Goal: Task Accomplishment & Management: Use online tool/utility

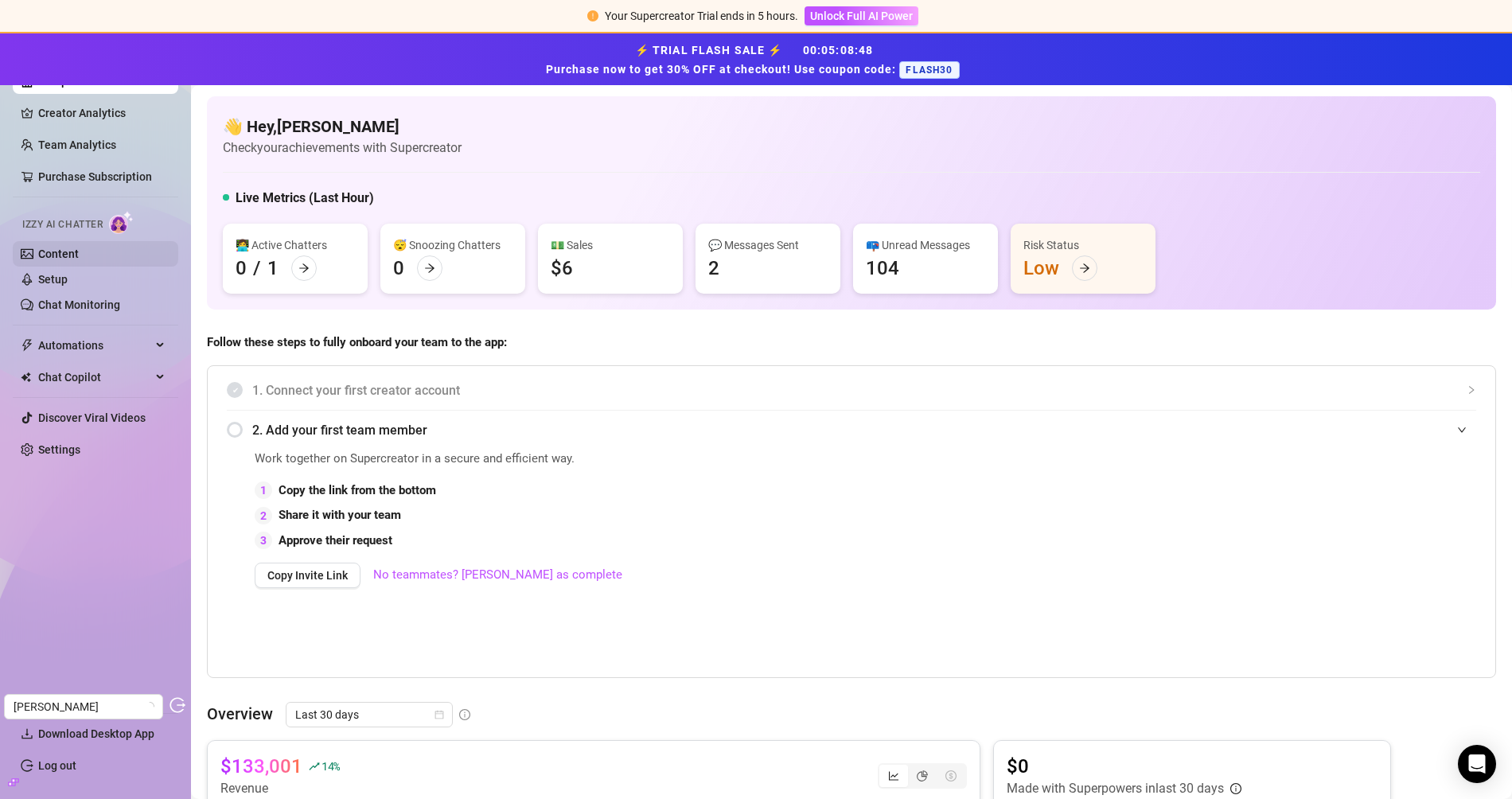
click at [70, 252] on link "Content" at bounding box center [58, 254] width 41 height 13
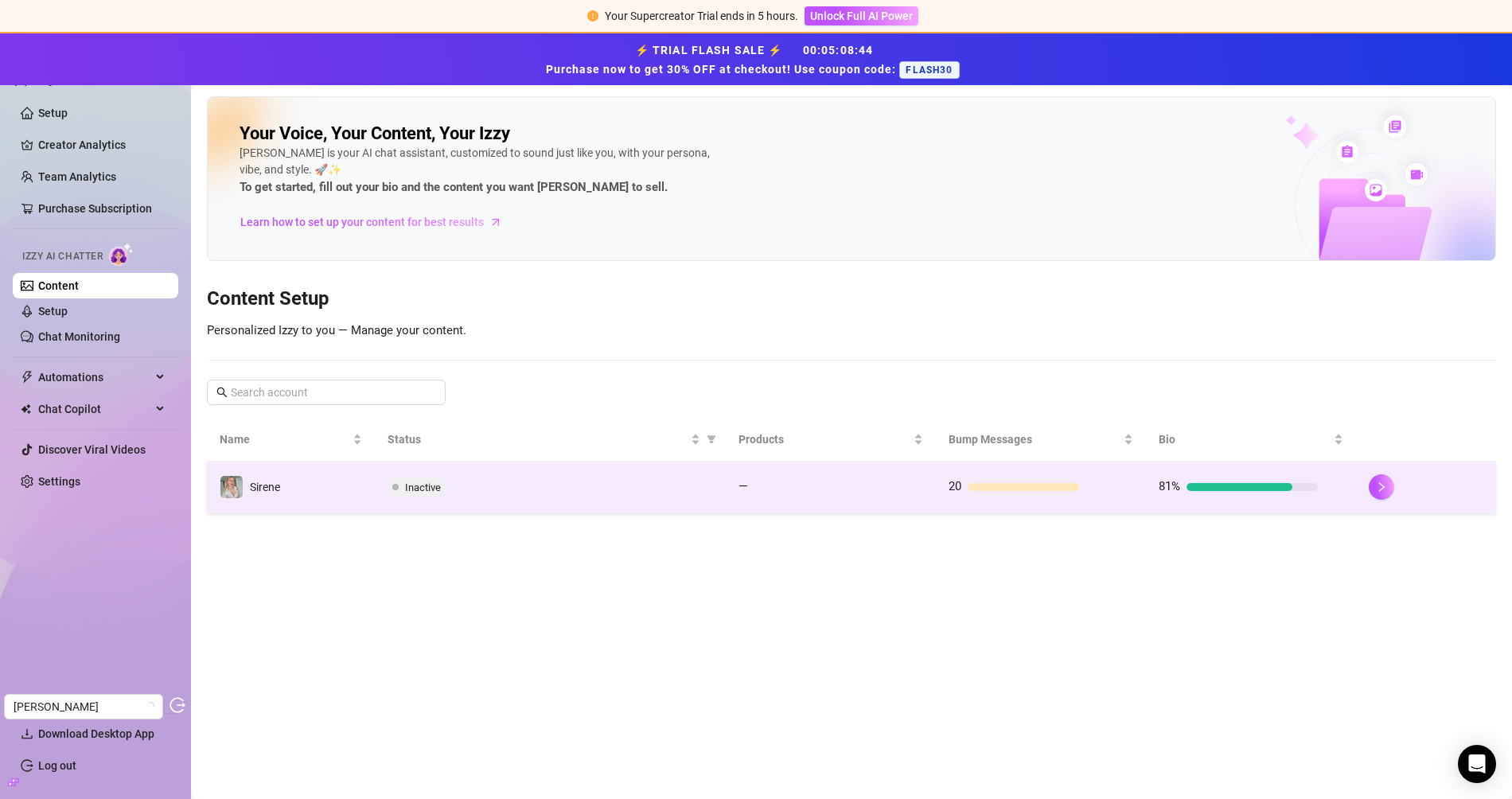
click at [599, 497] on td "Inactive" at bounding box center [549, 488] width 350 height 52
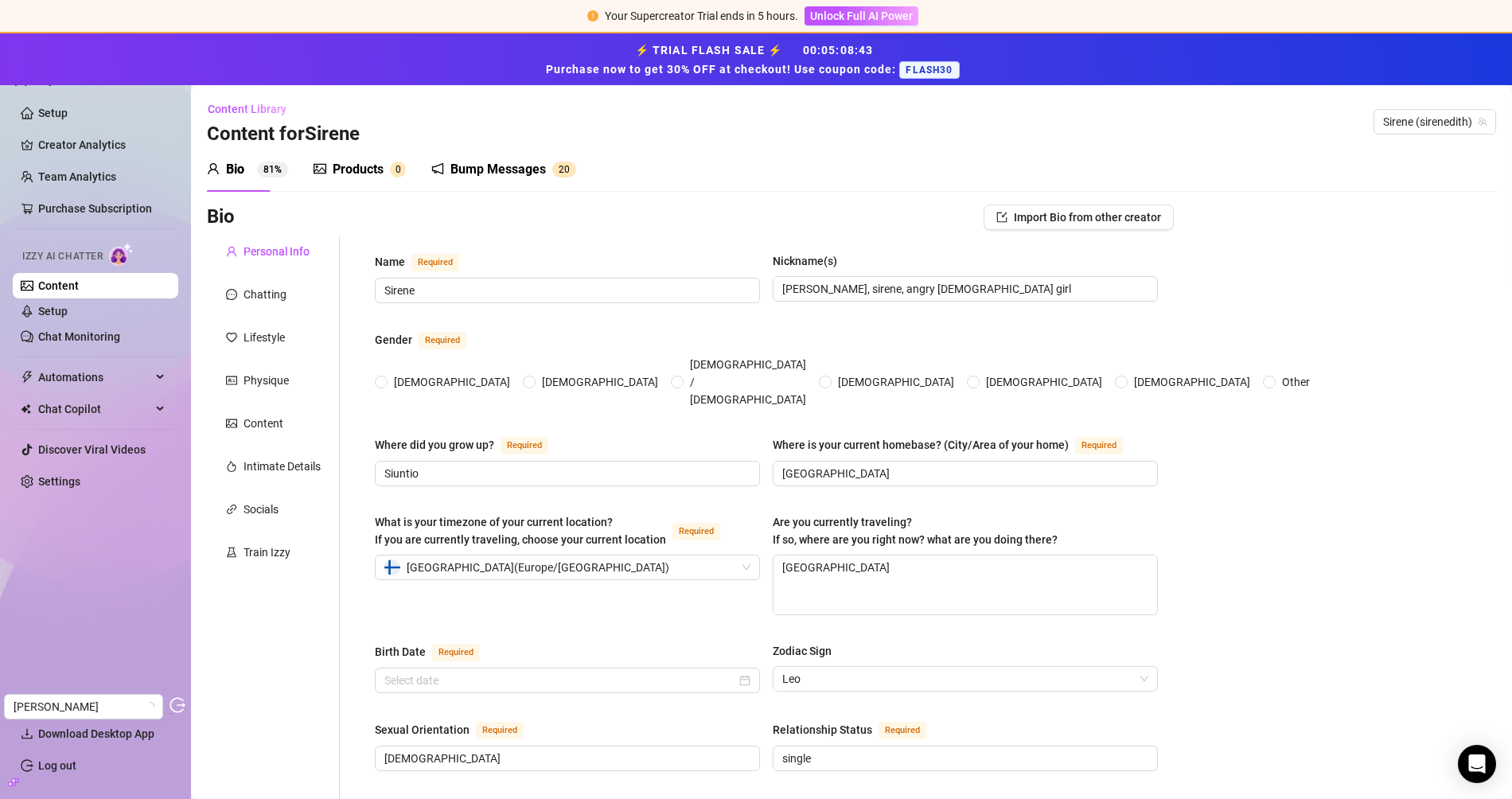
click at [342, 180] on div "Products 0" at bounding box center [360, 169] width 93 height 45
click at [342, 175] on div "Products" at bounding box center [357, 170] width 51 height 20
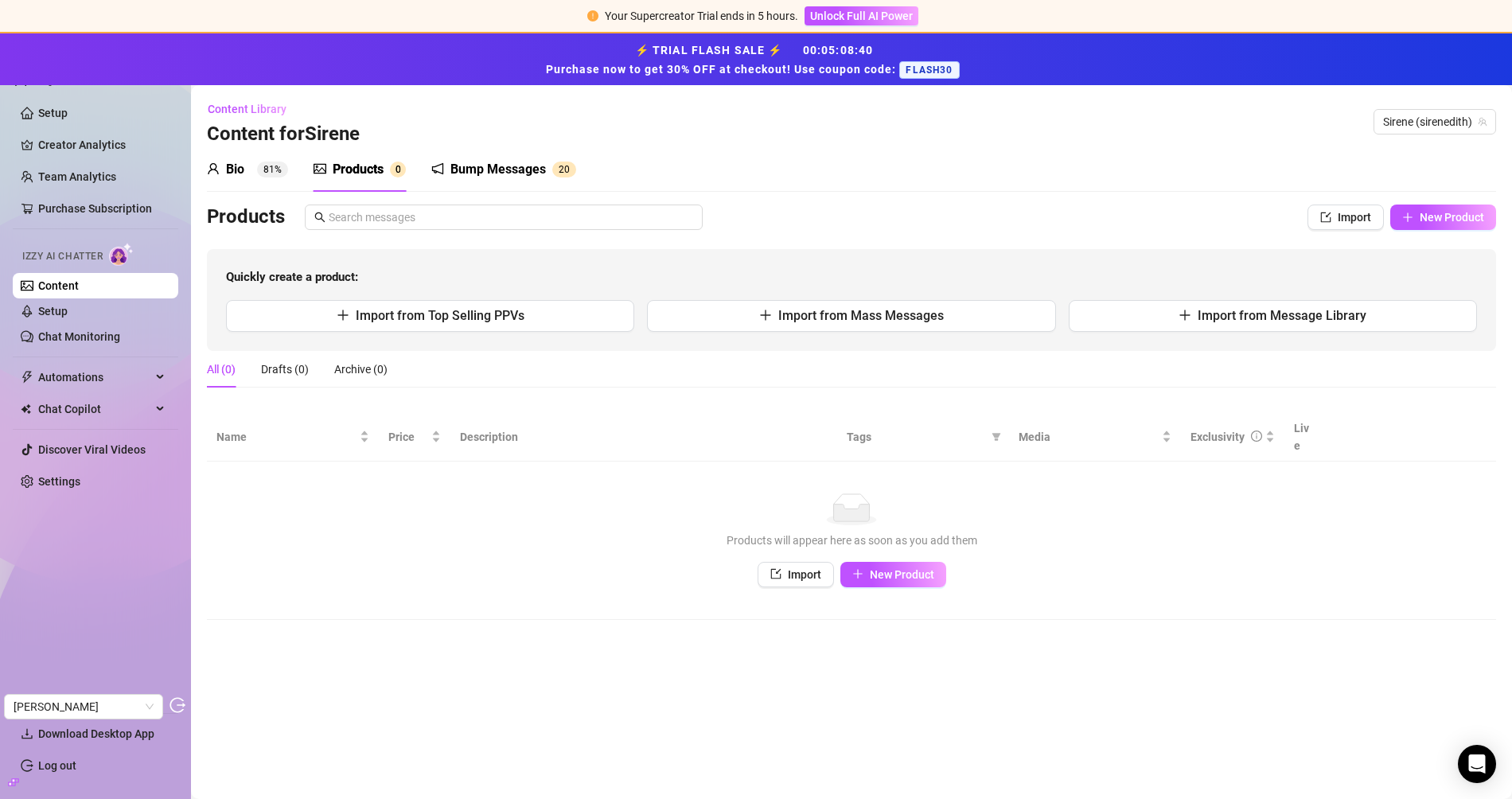
click at [370, 175] on div "Products" at bounding box center [357, 170] width 51 height 20
click at [1432, 221] on span "New Product" at bounding box center [1451, 218] width 64 height 13
type textarea "Type your message here..."
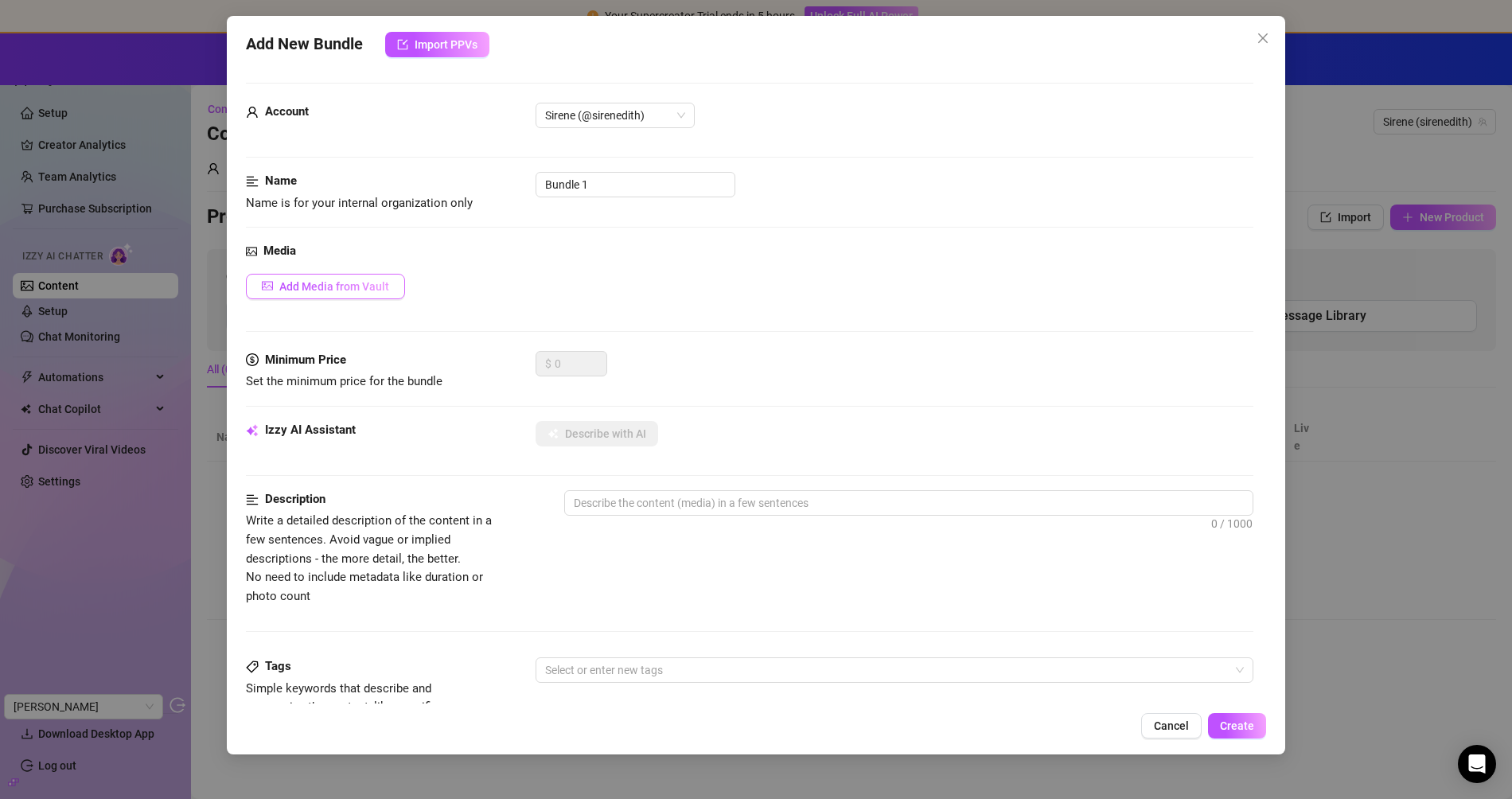
click at [374, 283] on span "Add Media from Vault" at bounding box center [334, 287] width 110 height 13
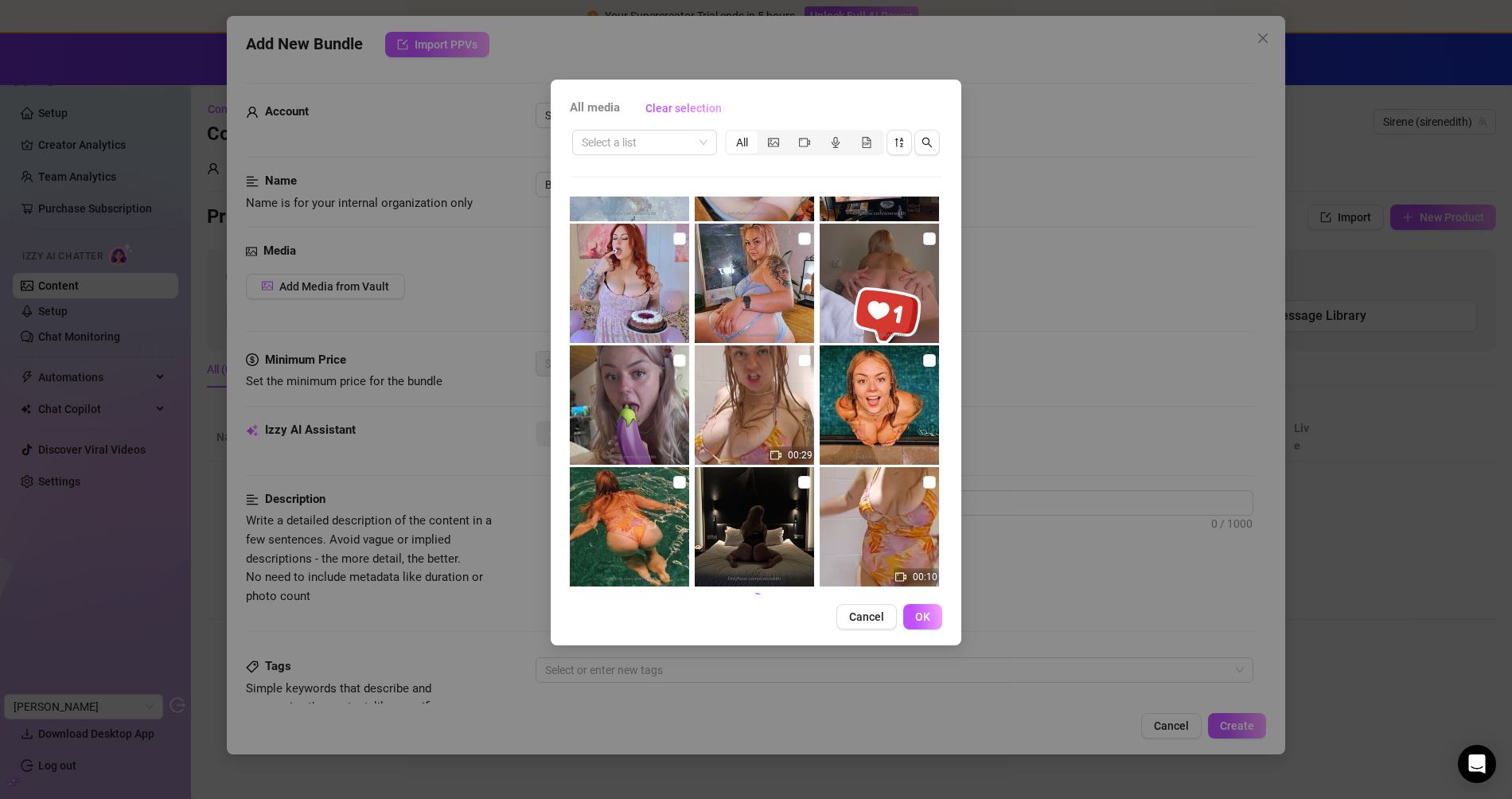
scroll to position [13268, 0]
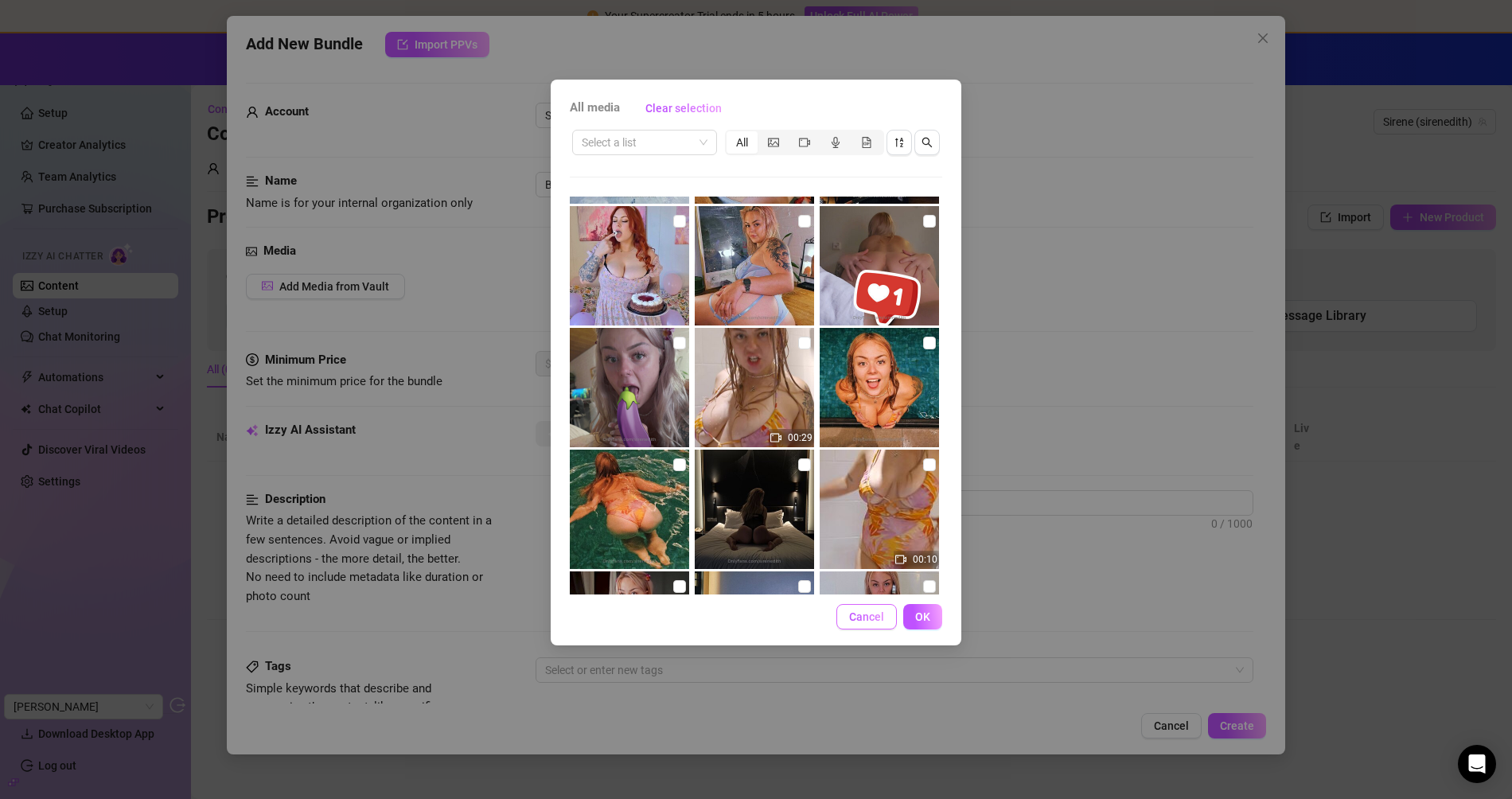
click at [849, 610] on button "Cancel" at bounding box center [866, 616] width 60 height 25
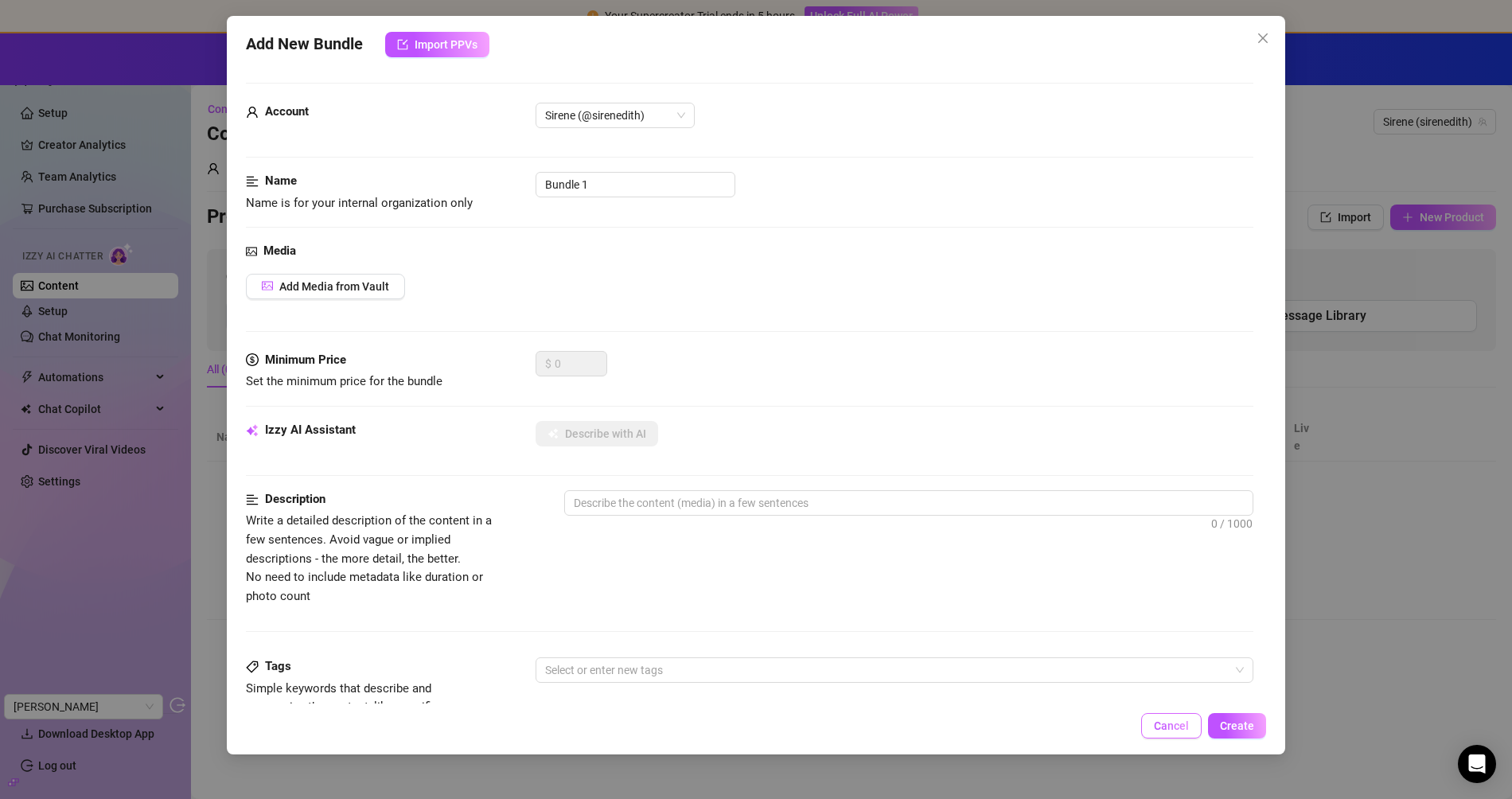
click at [1165, 720] on span "Cancel" at bounding box center [1171, 726] width 35 height 13
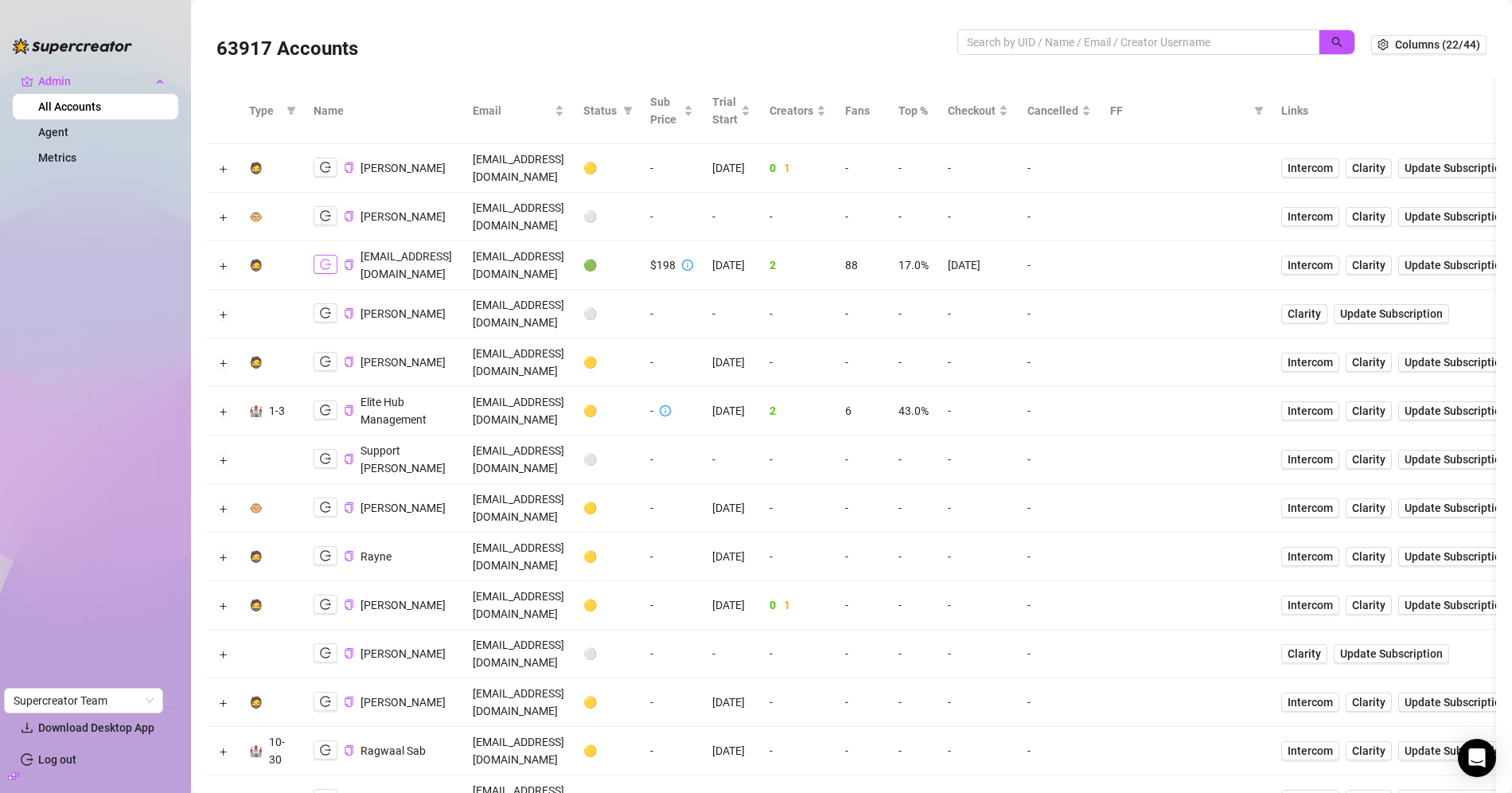
click at [328, 254] on button "button" at bounding box center [325, 264] width 24 height 20
click at [218, 259] on button "Expand row" at bounding box center [223, 266] width 13 height 13
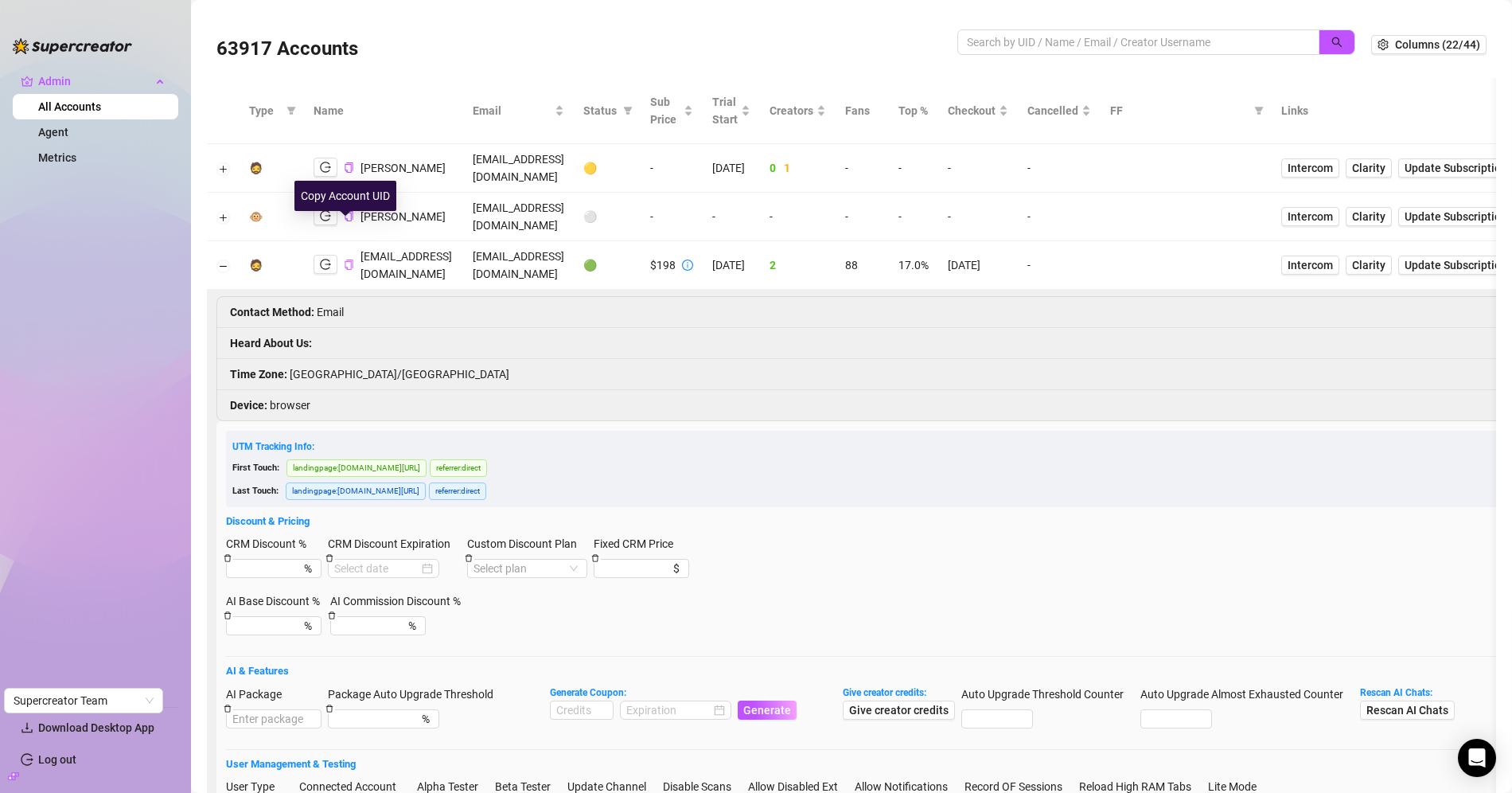
click at [348, 259] on icon "copy" at bounding box center [349, 264] width 8 height 11
click at [564, 241] on td "cenofa6911@ekuali.com" at bounding box center [518, 266] width 110 height 49
click at [562, 241] on td "cenofa6911@ekuali.com" at bounding box center [518, 266] width 110 height 49
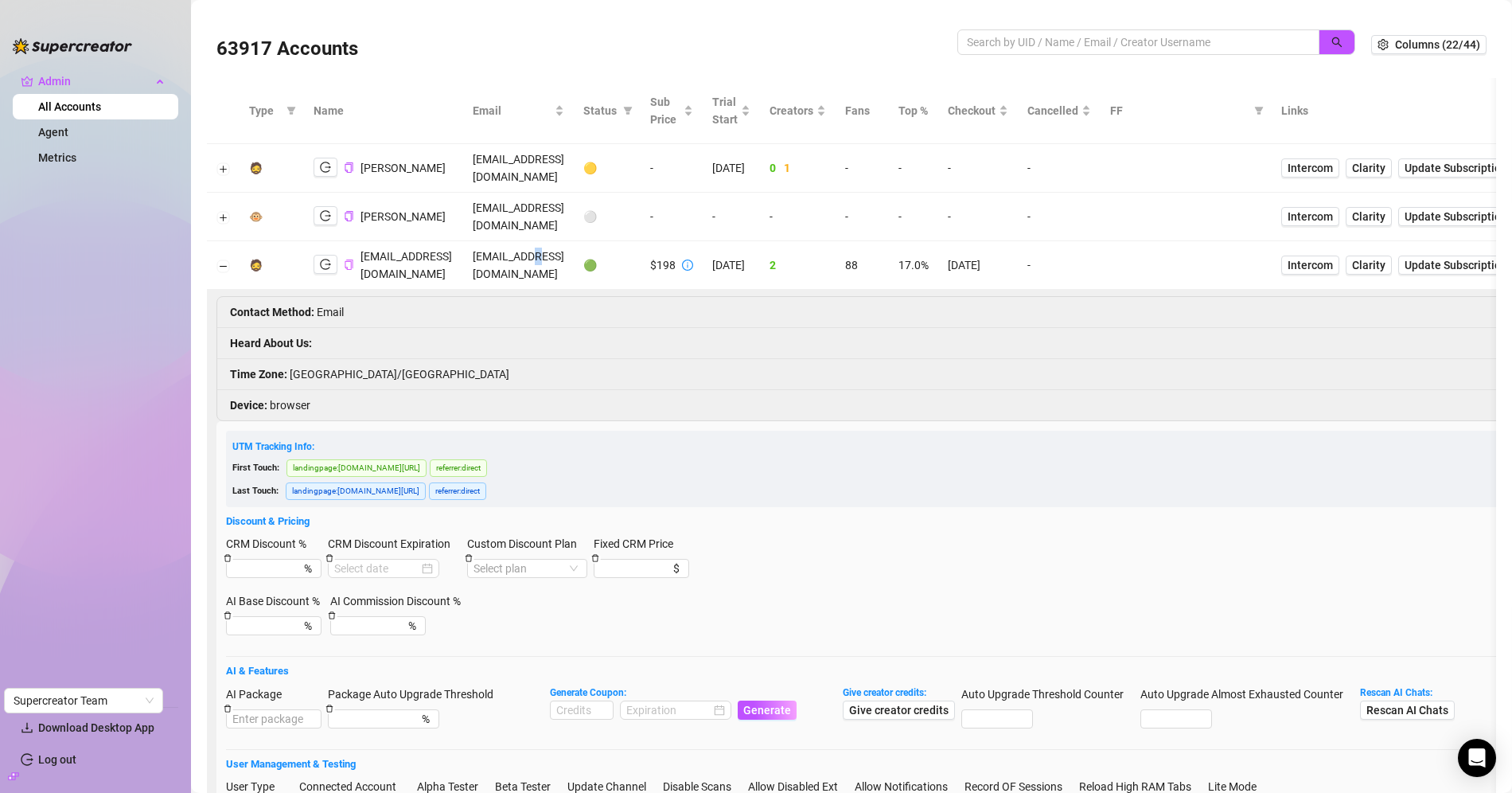
click at [562, 241] on td "cenofa6911@ekuali.com" at bounding box center [518, 266] width 110 height 49
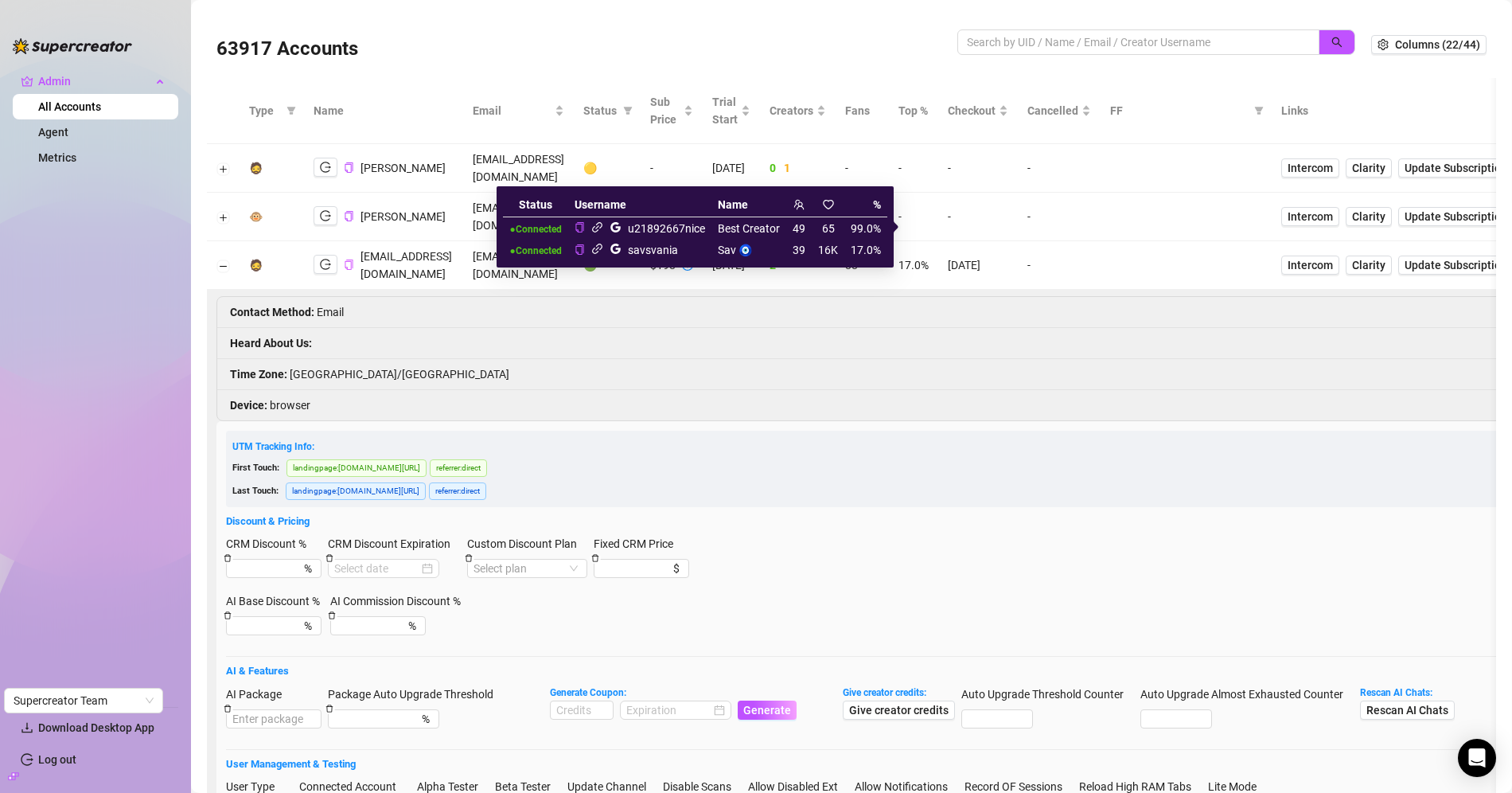
click at [601, 226] on icon "link" at bounding box center [597, 227] width 12 height 12
click at [602, 249] on icon "link" at bounding box center [597, 249] width 12 height 12
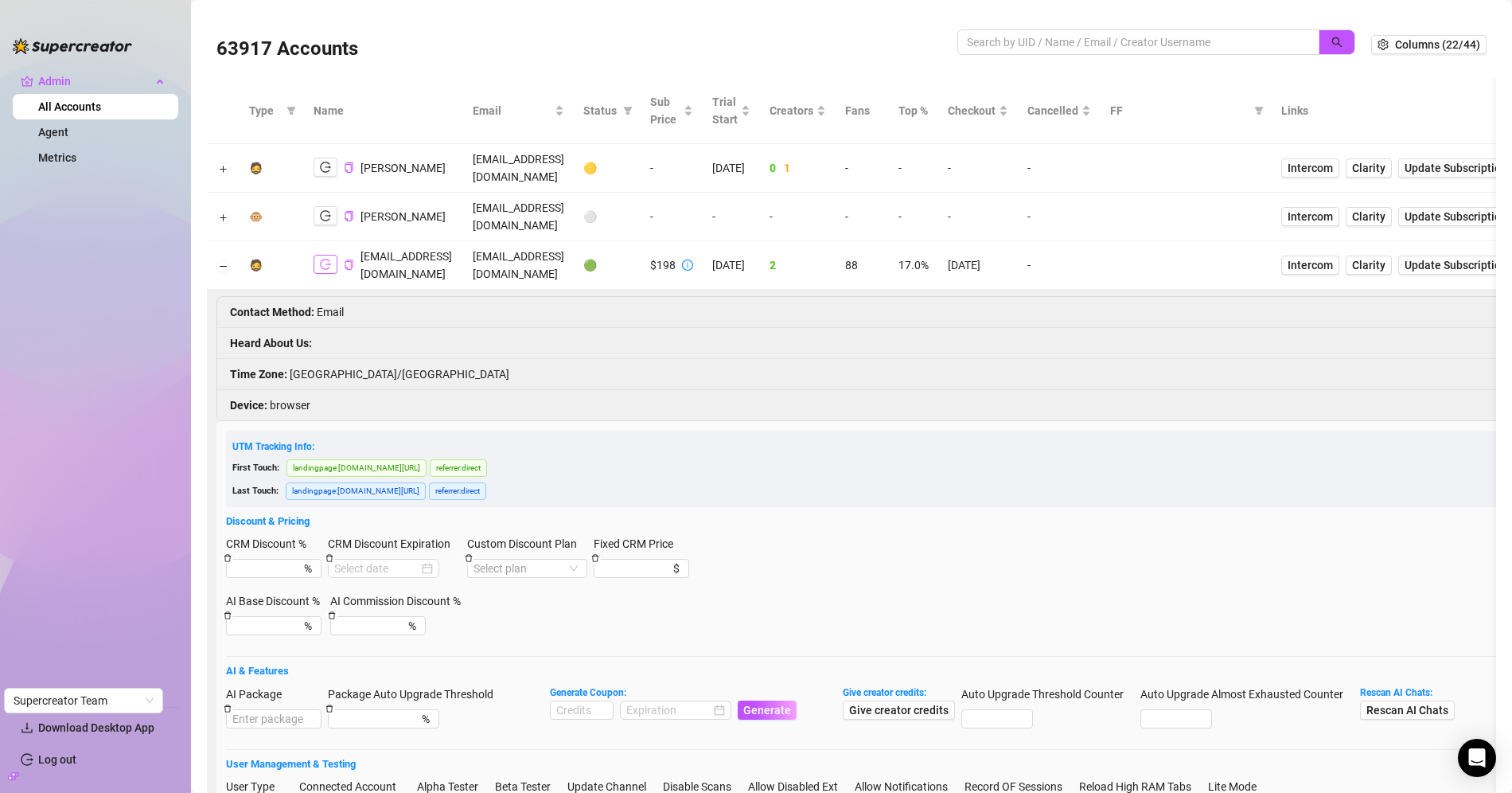
click at [323, 258] on icon "logout" at bounding box center [326, 264] width 11 height 11
click at [220, 259] on button "Collapse row" at bounding box center [223, 266] width 13 height 13
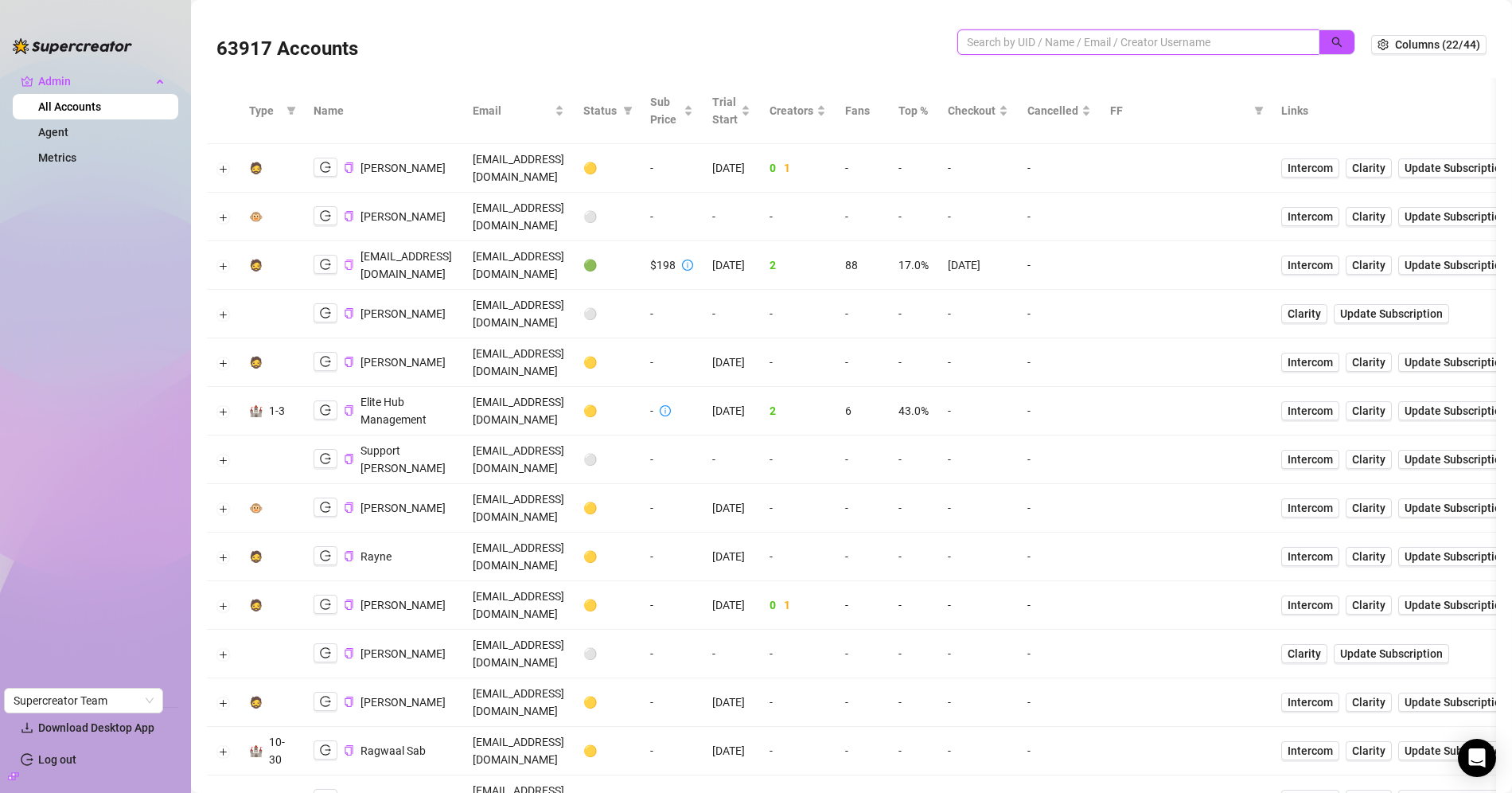
click at [1007, 38] on input "search" at bounding box center [1132, 42] width 330 height 18
type input "james"
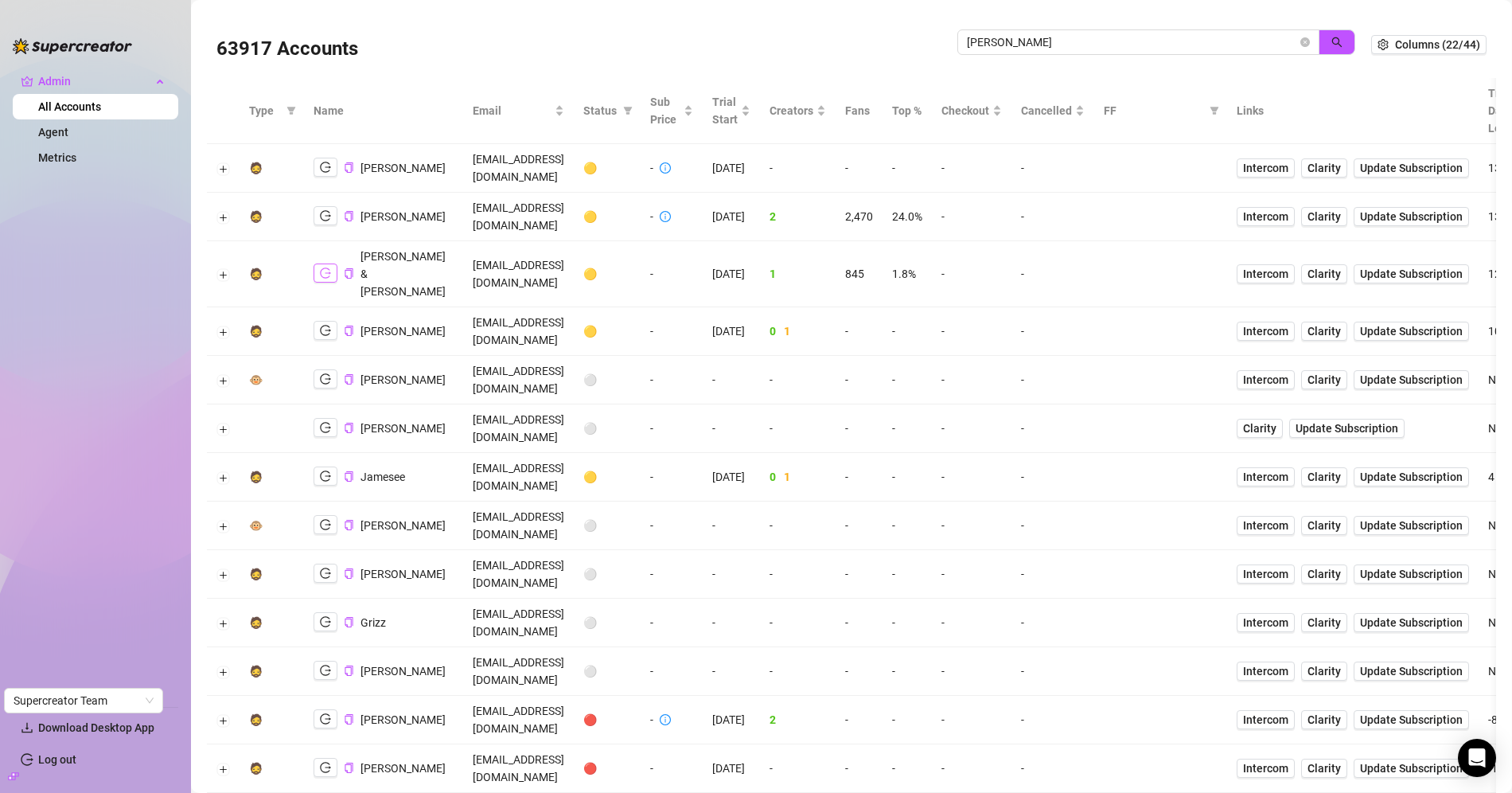
click at [326, 268] on icon "logout" at bounding box center [326, 273] width 11 height 11
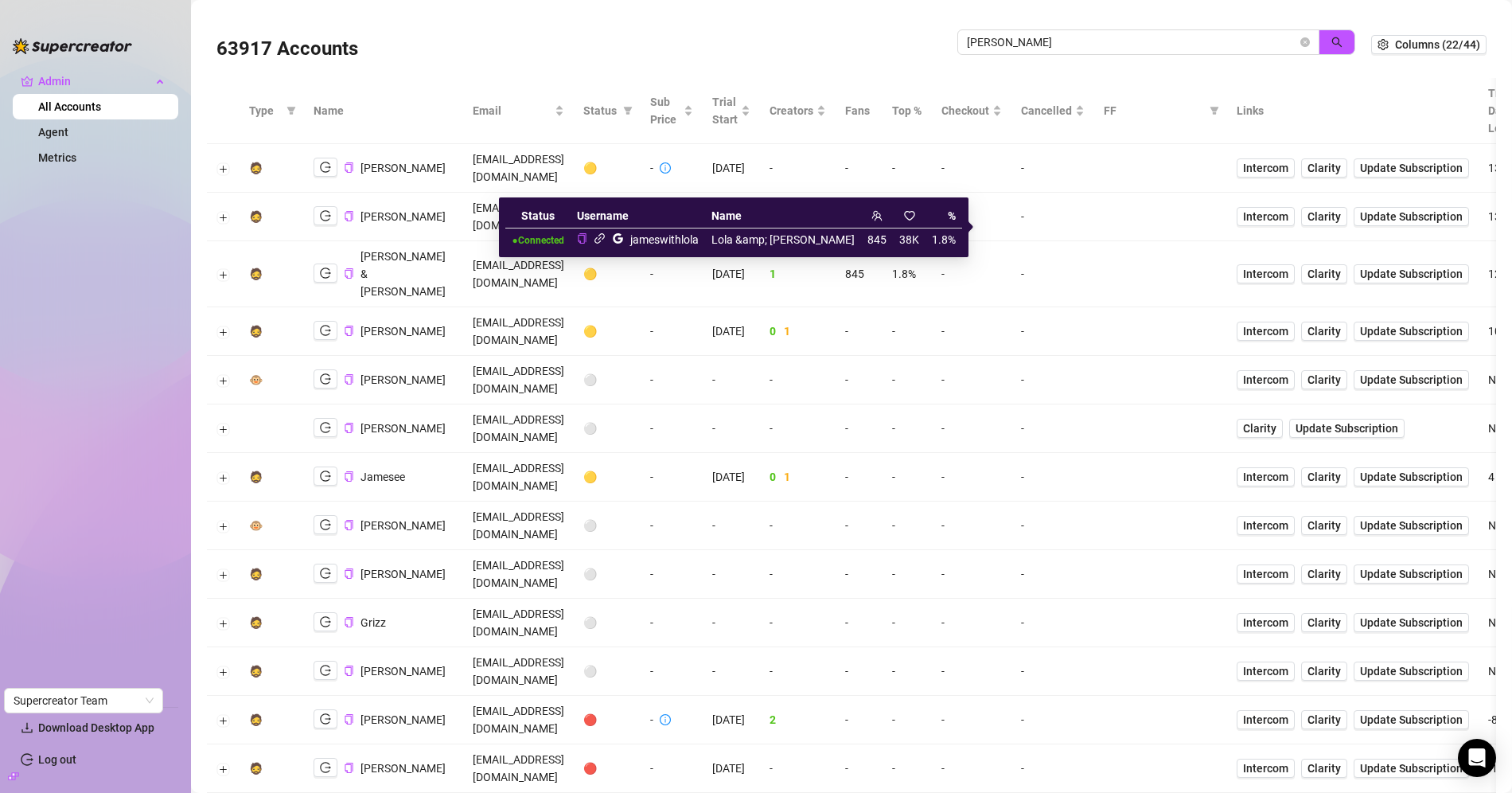
click at [605, 237] on icon "link" at bounding box center [600, 238] width 12 height 12
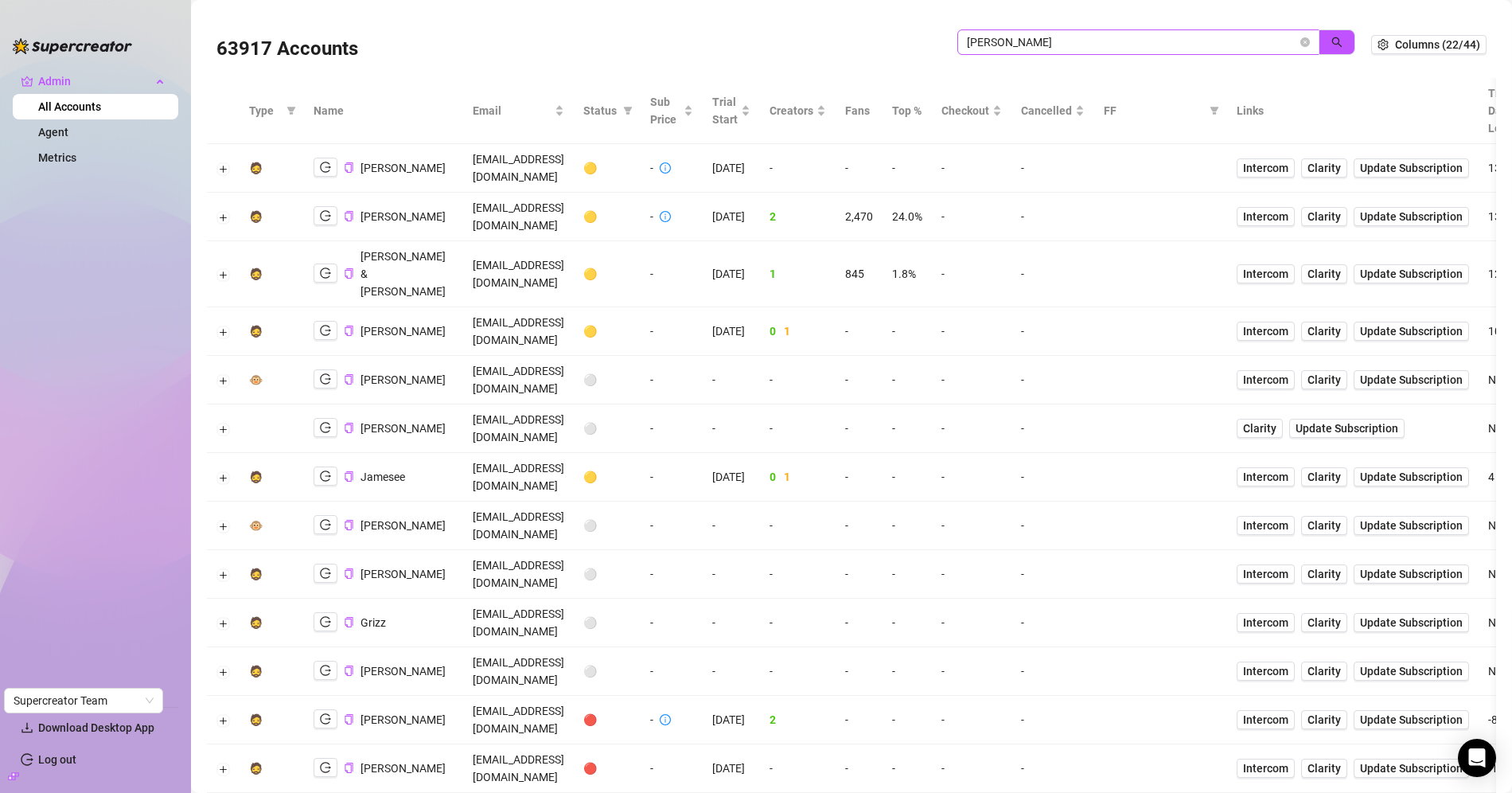
click at [1308, 34] on span at bounding box center [1305, 42] width 10 height 18
click at [1310, 44] on icon "close-circle" at bounding box center [1305, 42] width 10 height 10
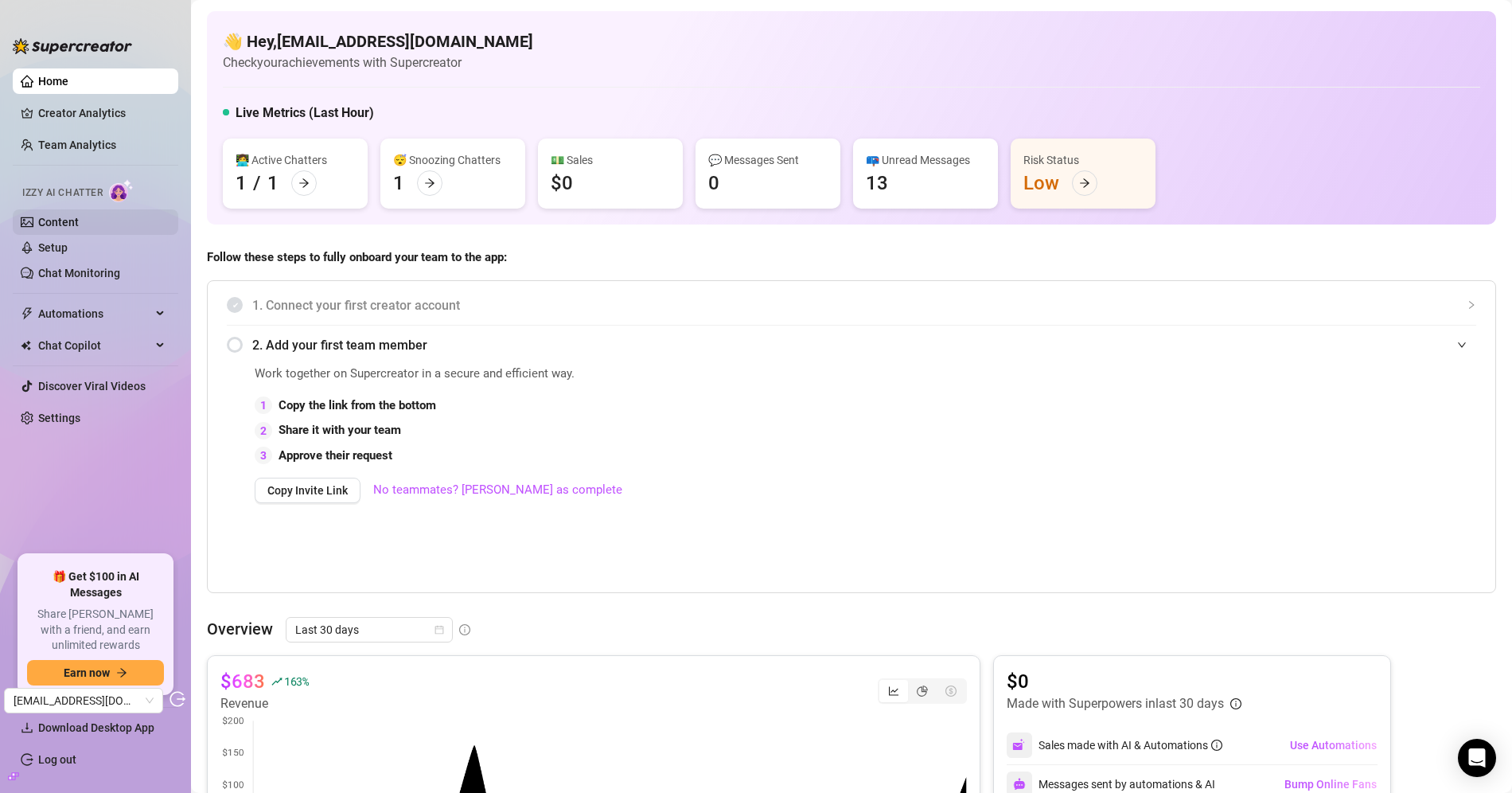
click at [79, 220] on link "Content" at bounding box center [58, 222] width 41 height 13
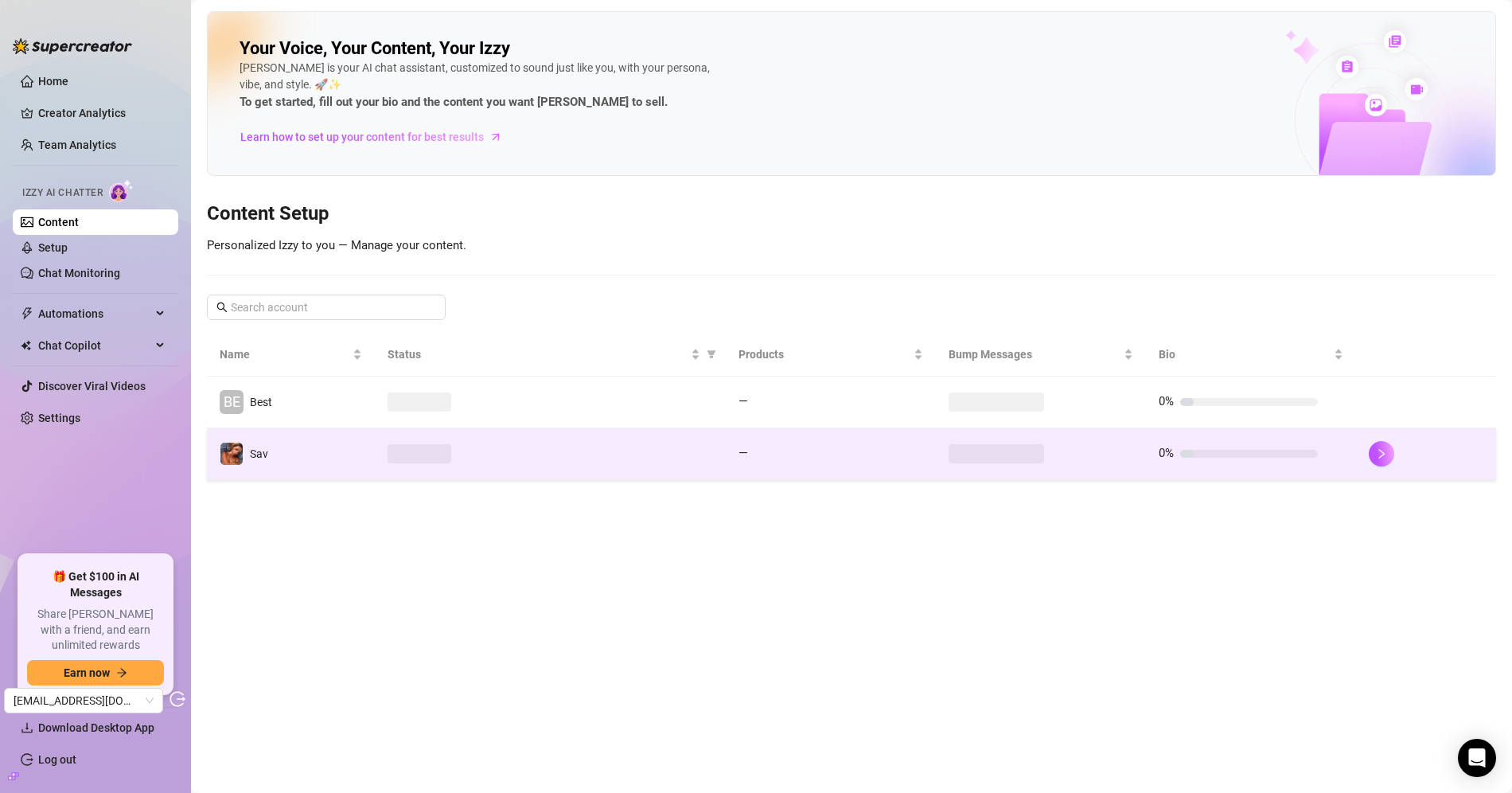
click at [340, 459] on td "Sav" at bounding box center [291, 454] width 168 height 52
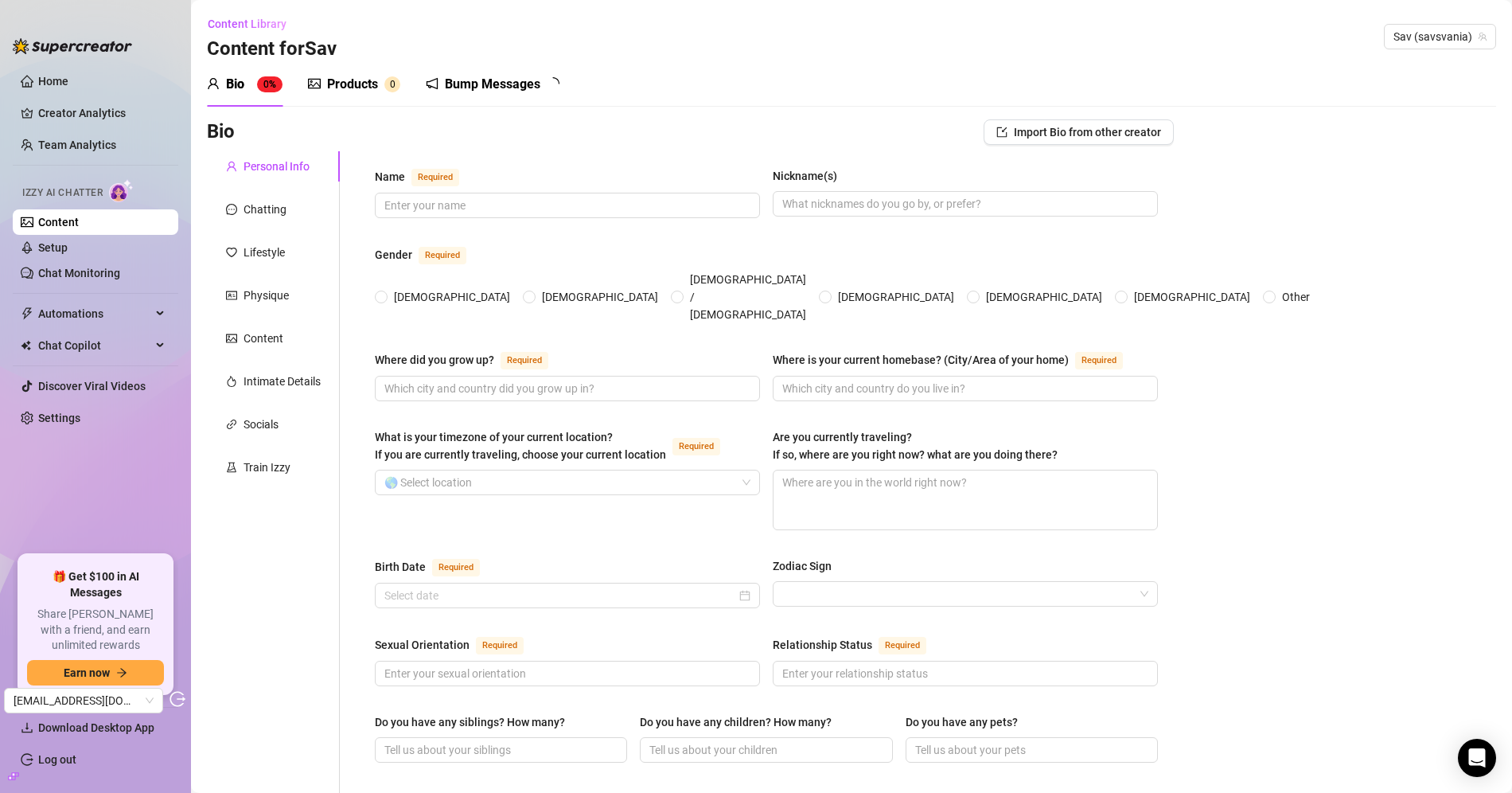
click at [349, 91] on div "Products" at bounding box center [353, 84] width 51 height 20
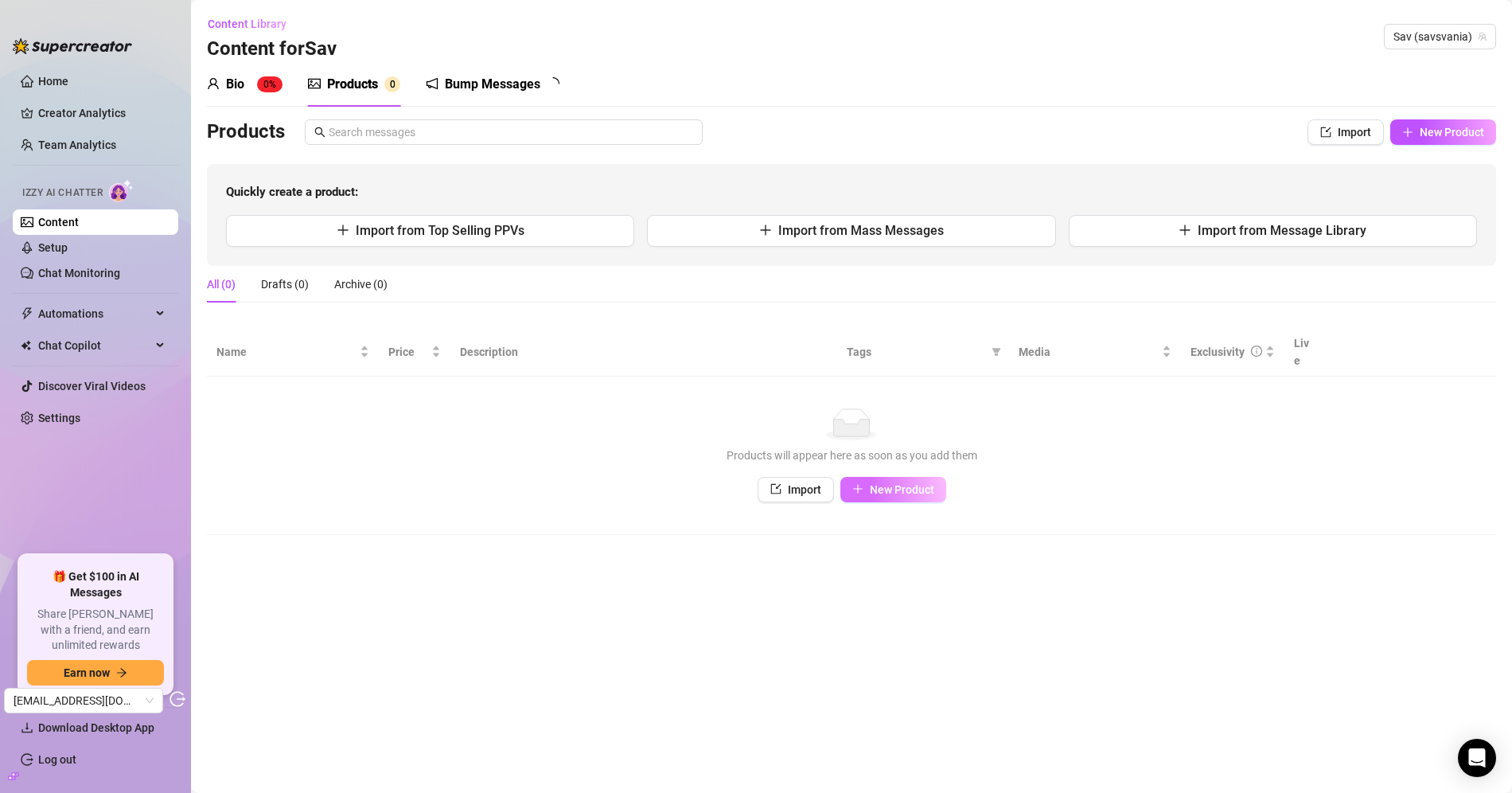
click at [904, 483] on span "New Product" at bounding box center [902, 490] width 64 height 13
type textarea "Type your message here..."
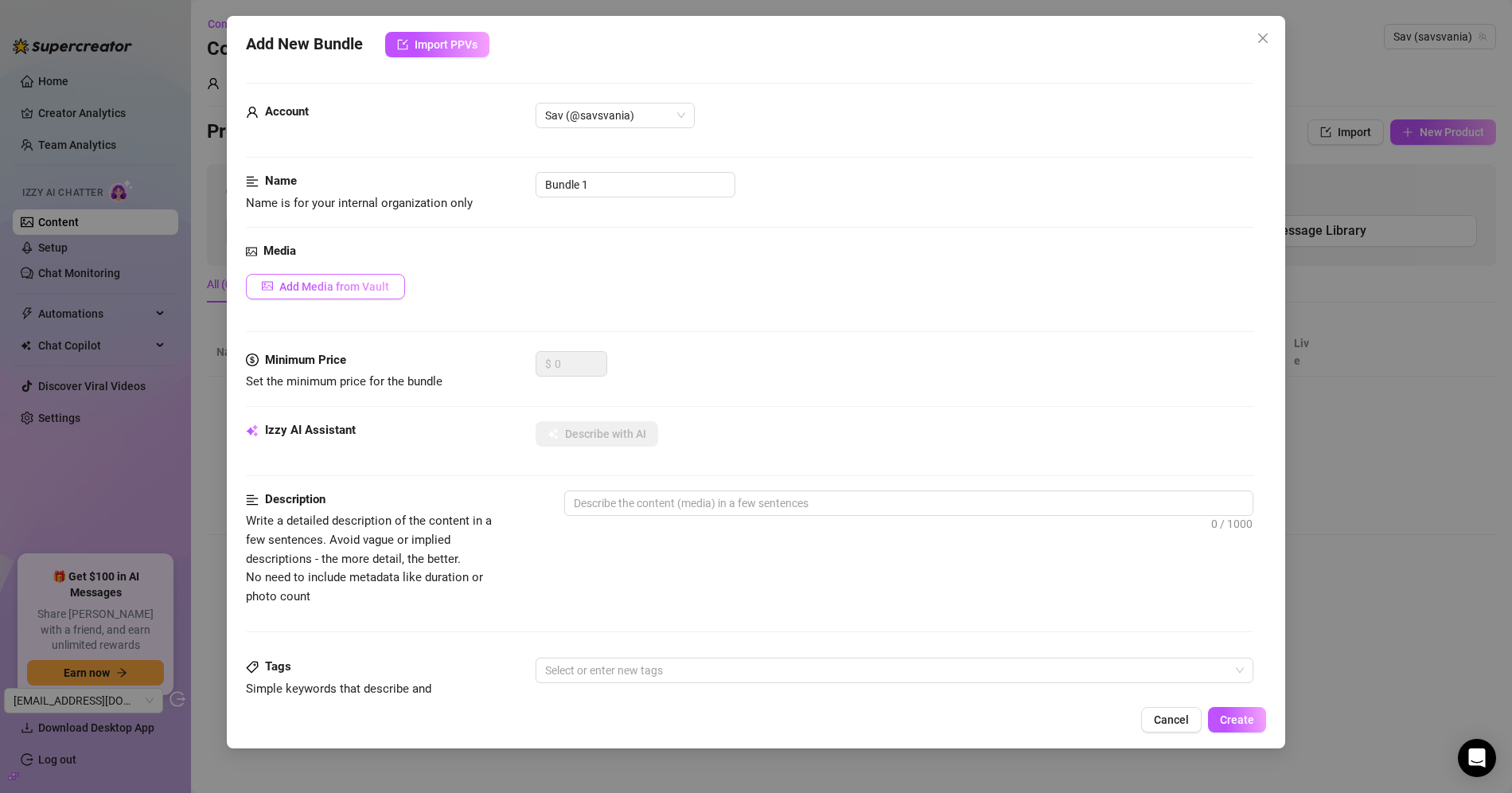
click at [357, 274] on button "Add Media from Vault" at bounding box center [326, 286] width 159 height 25
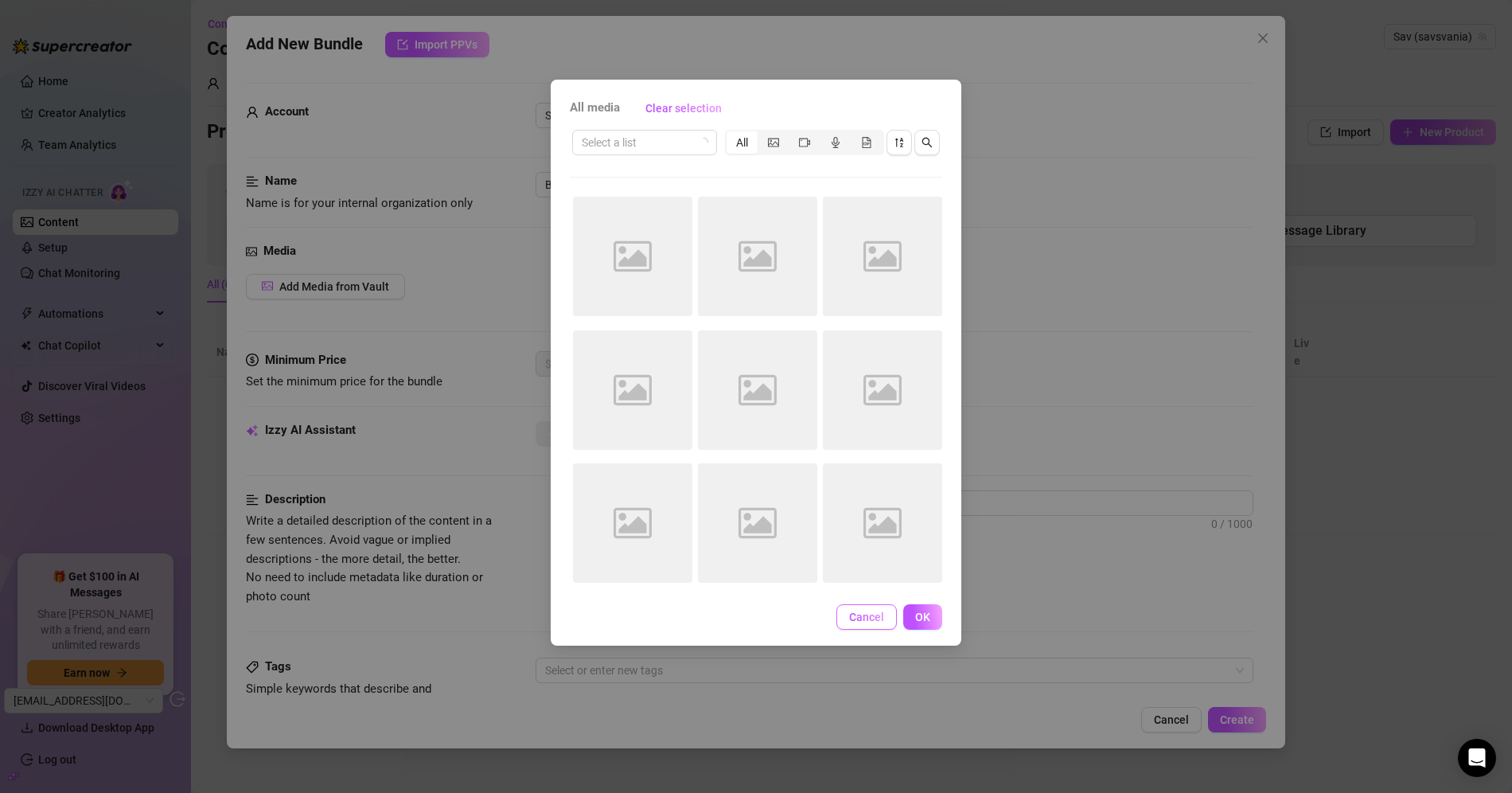
click at [859, 615] on span "Cancel" at bounding box center [866, 617] width 35 height 13
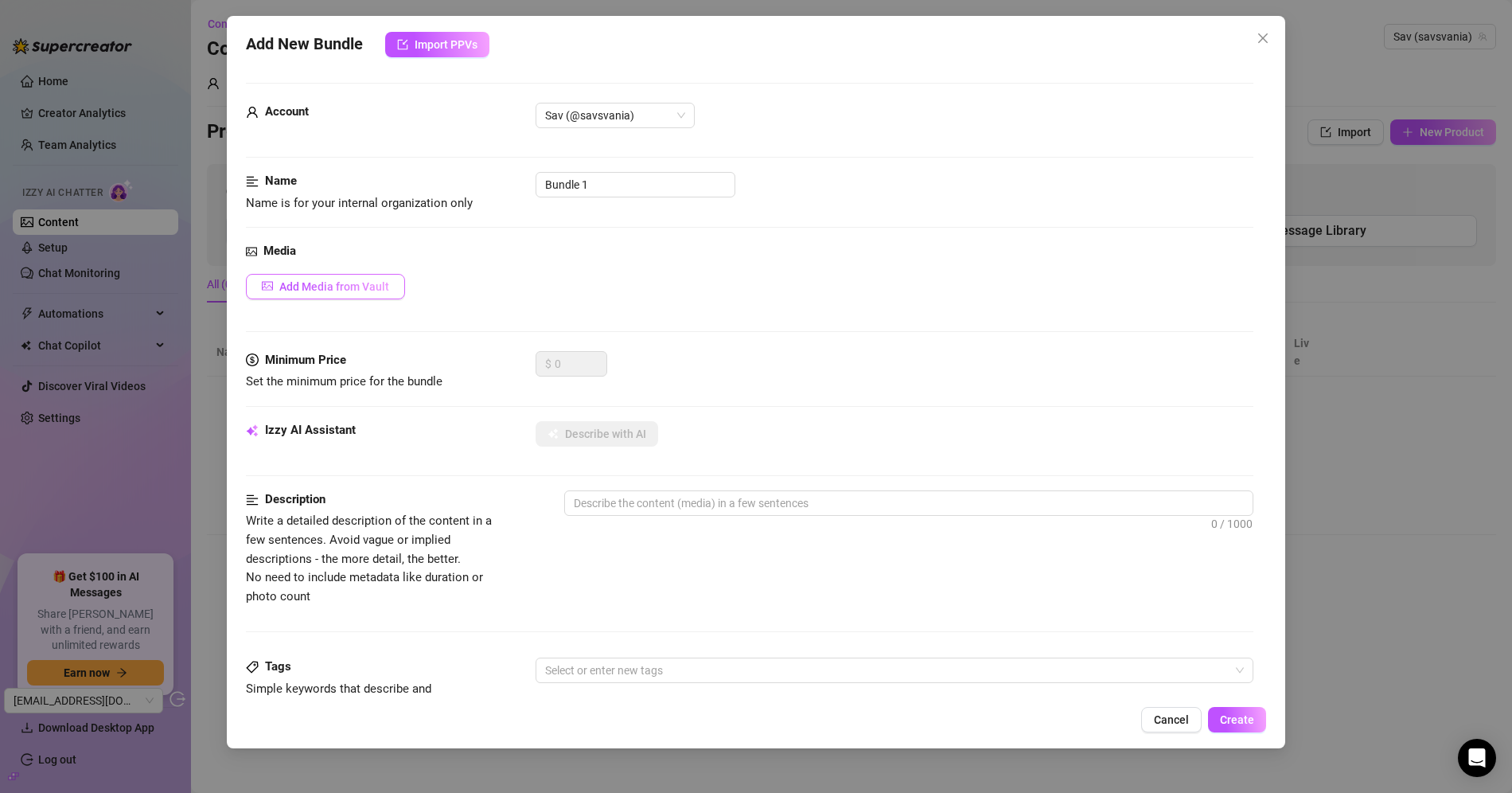
click at [350, 280] on span "Add Media from Vault" at bounding box center [334, 287] width 110 height 13
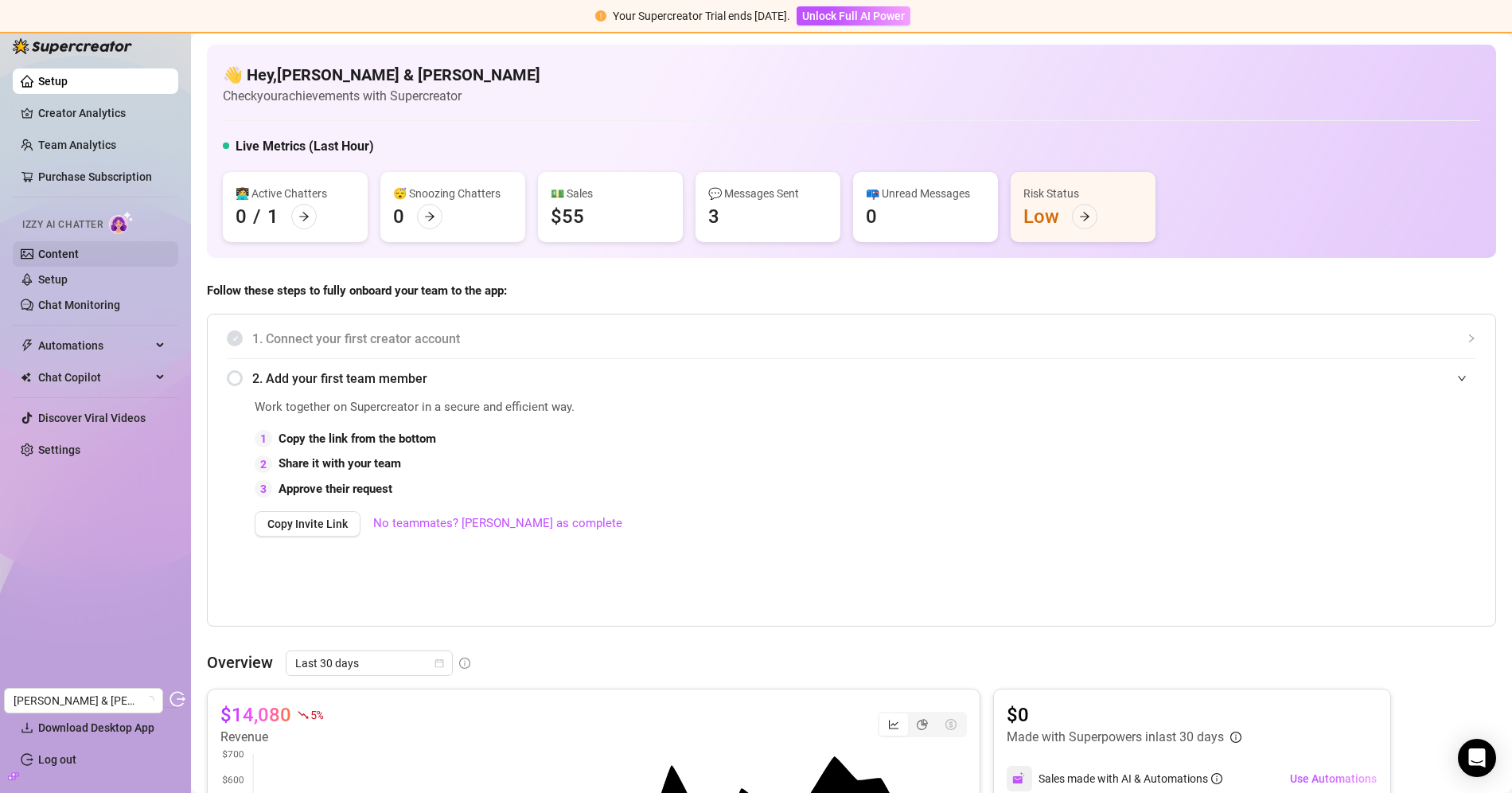
click at [62, 248] on link "Content" at bounding box center [58, 254] width 41 height 13
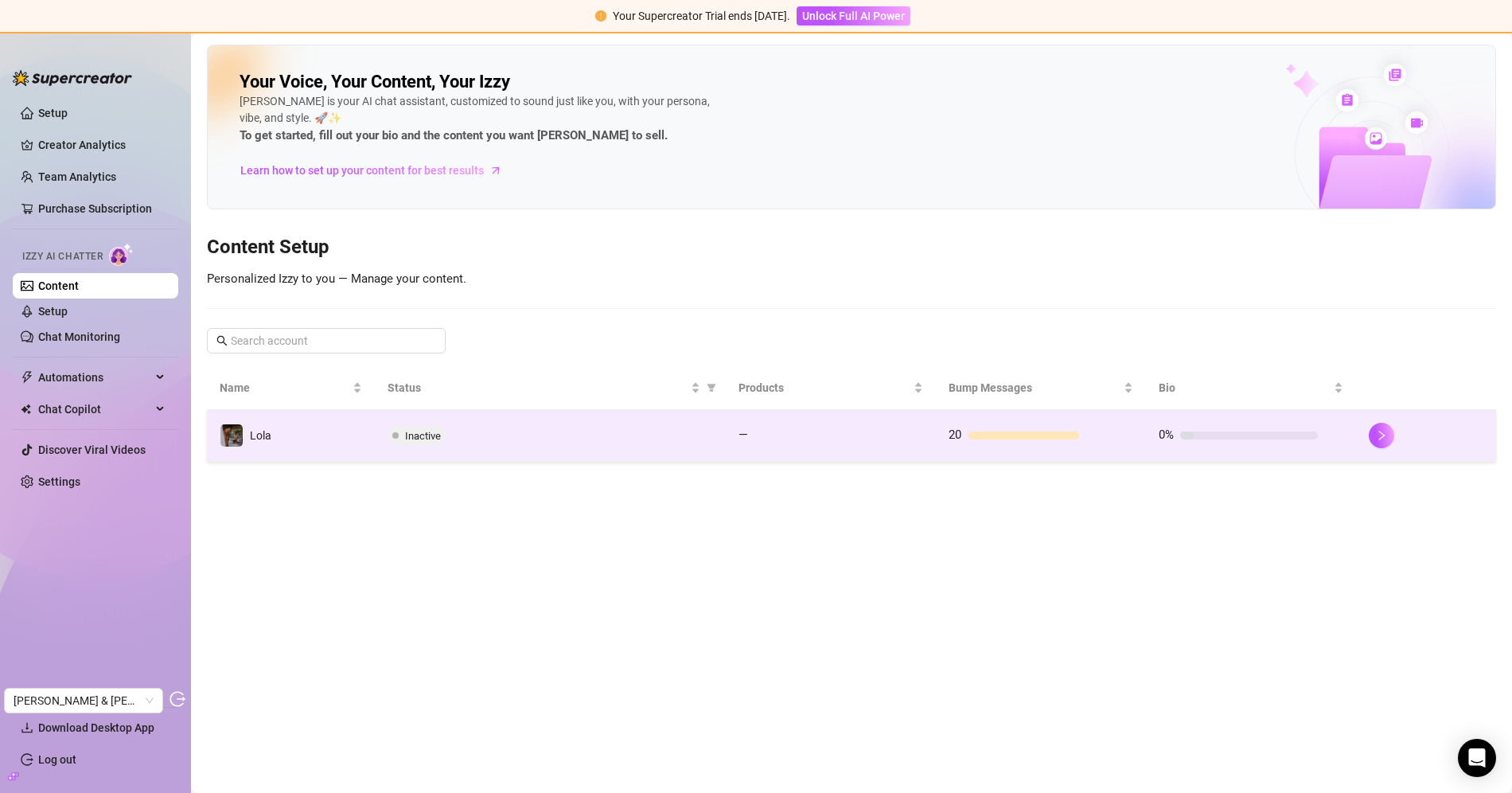
click at [683, 435] on div "Inactive" at bounding box center [550, 436] width 325 height 20
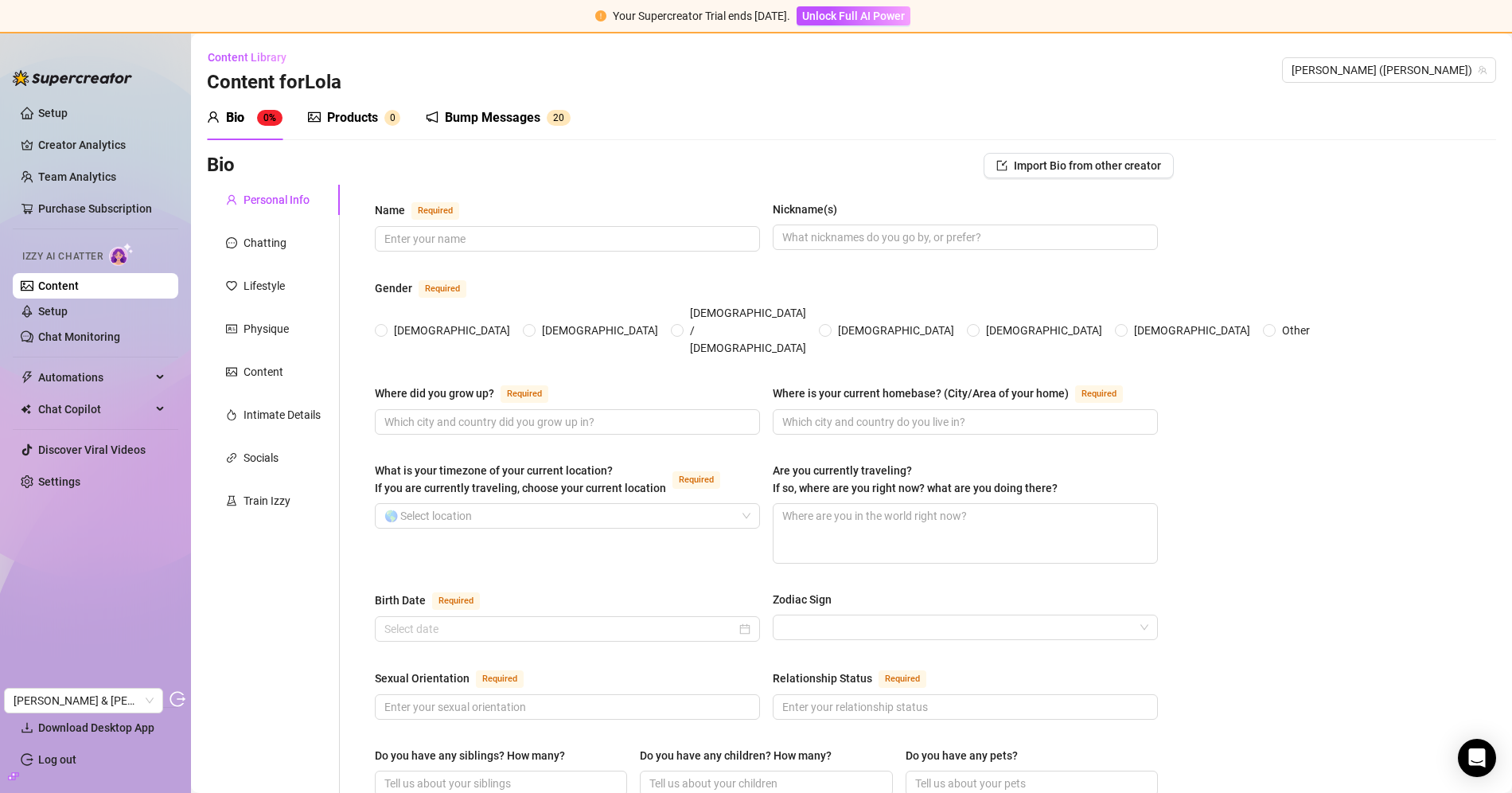
click at [349, 131] on div "Products 0" at bounding box center [354, 118] width 93 height 45
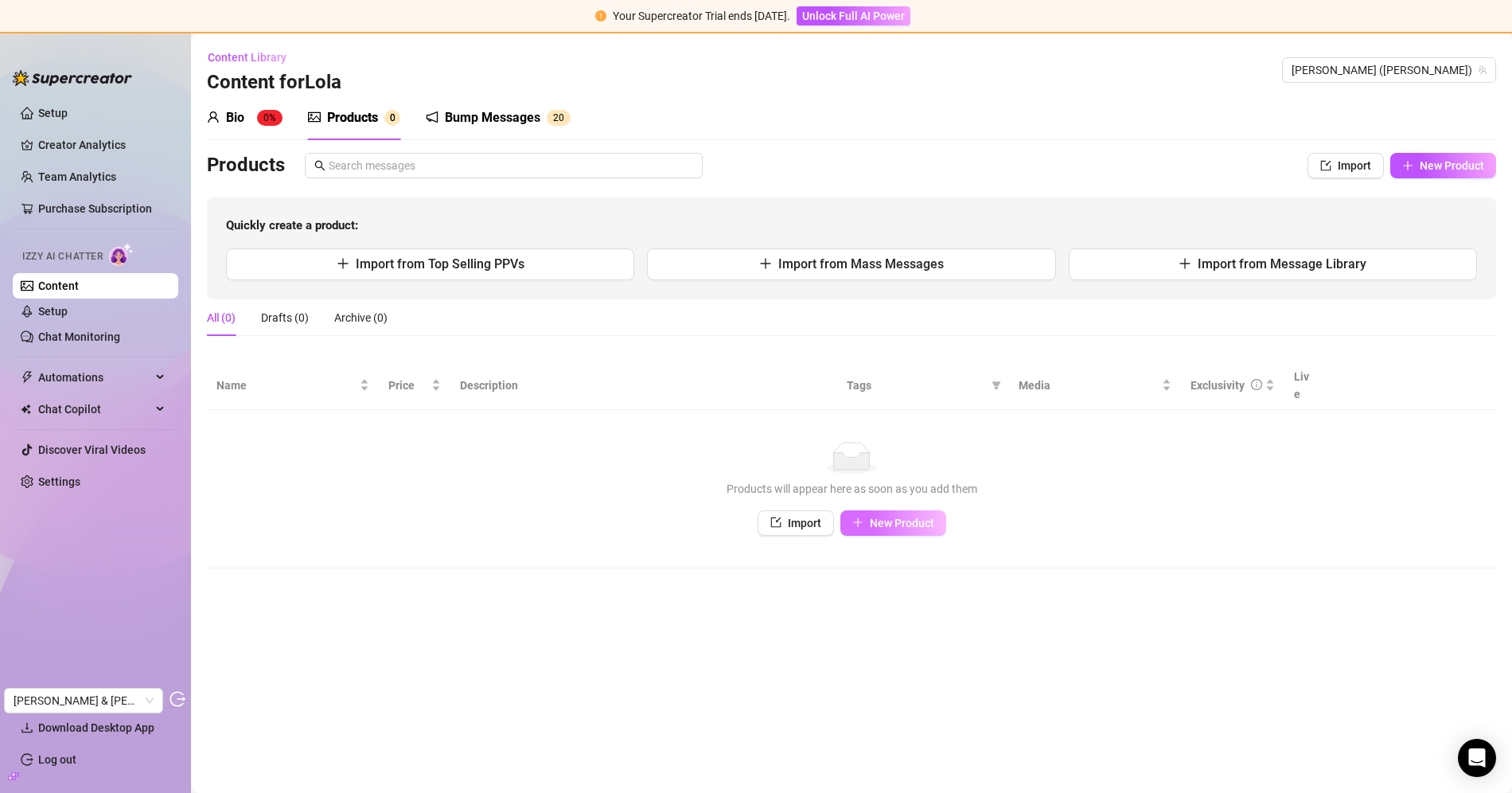
click at [883, 517] on span "New Product" at bounding box center [902, 523] width 64 height 13
type textarea "Type your message here..."
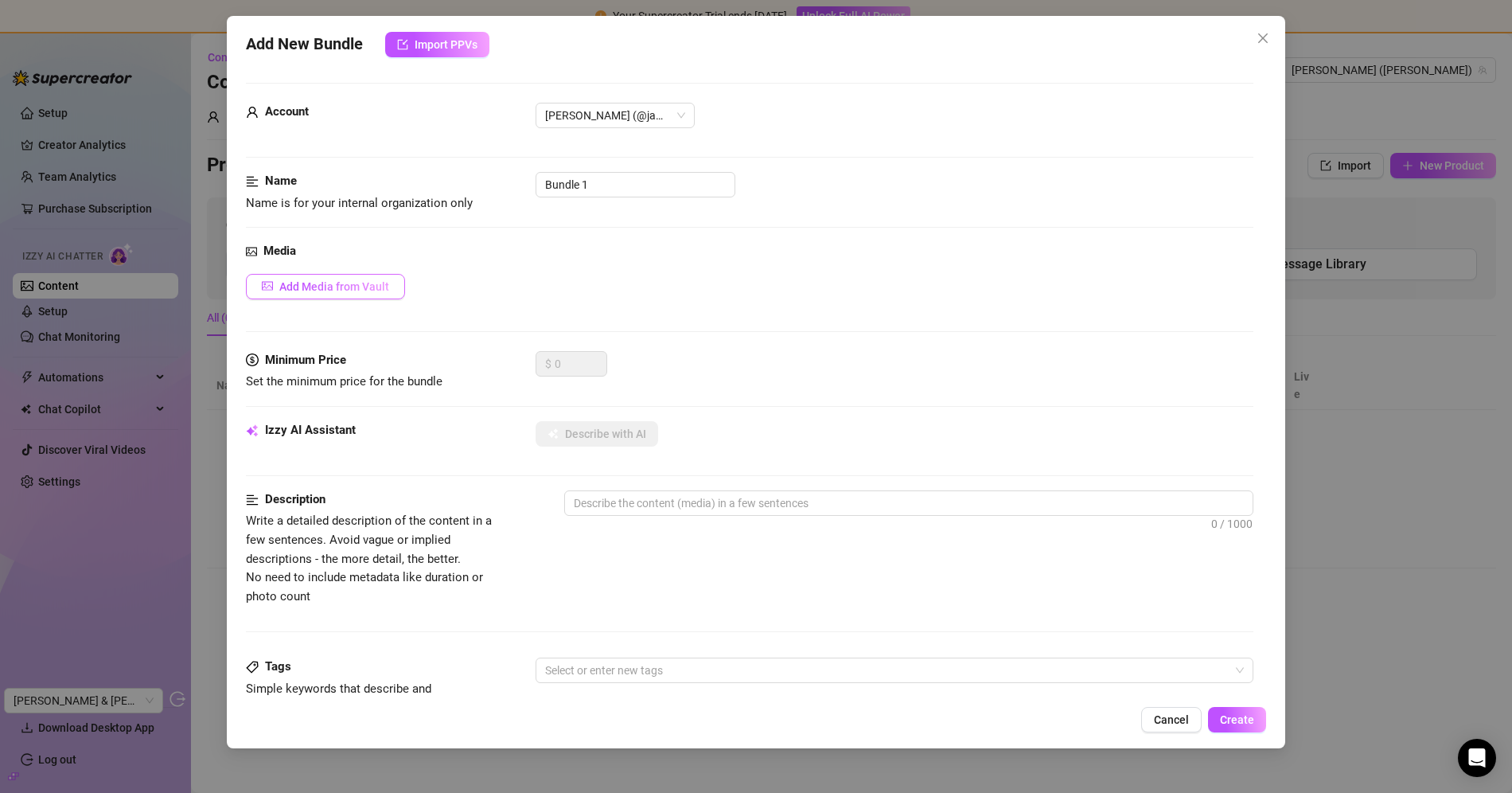
click at [345, 276] on button "Add Media from Vault" at bounding box center [326, 286] width 159 height 25
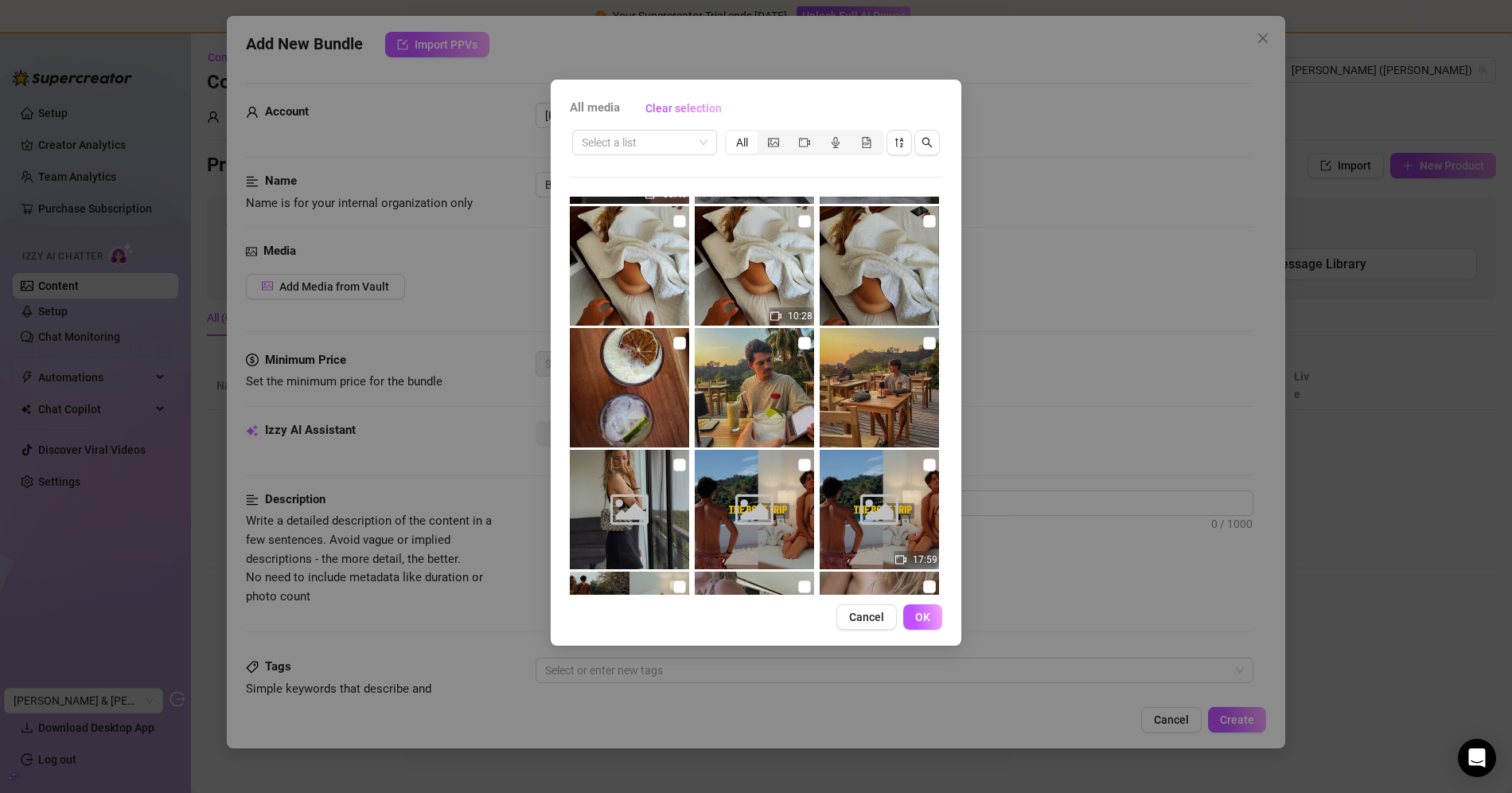
scroll to position [10340, 0]
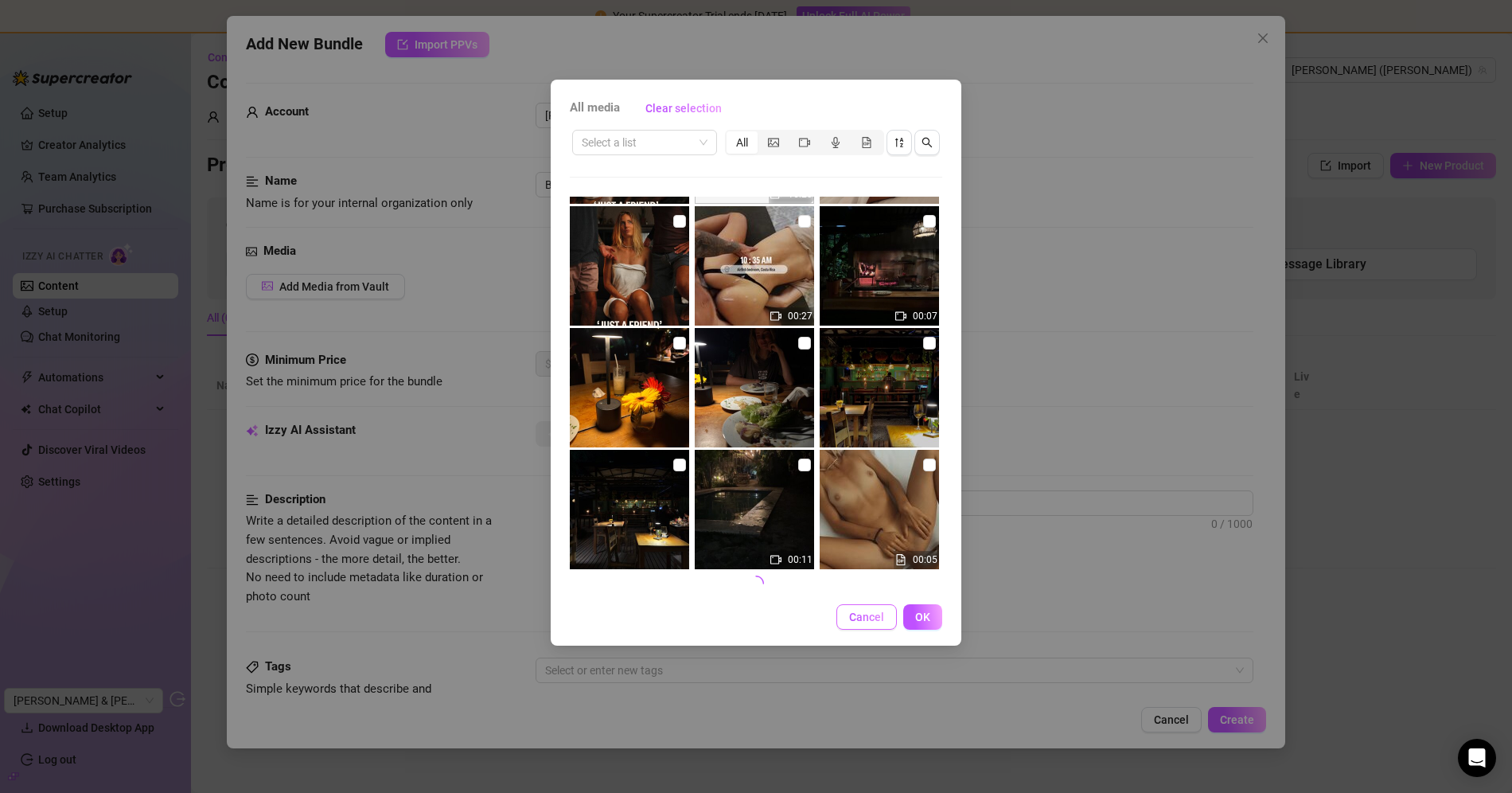
click at [854, 623] on button "Cancel" at bounding box center [866, 616] width 60 height 25
